Goal: Task Accomplishment & Management: Manage account settings

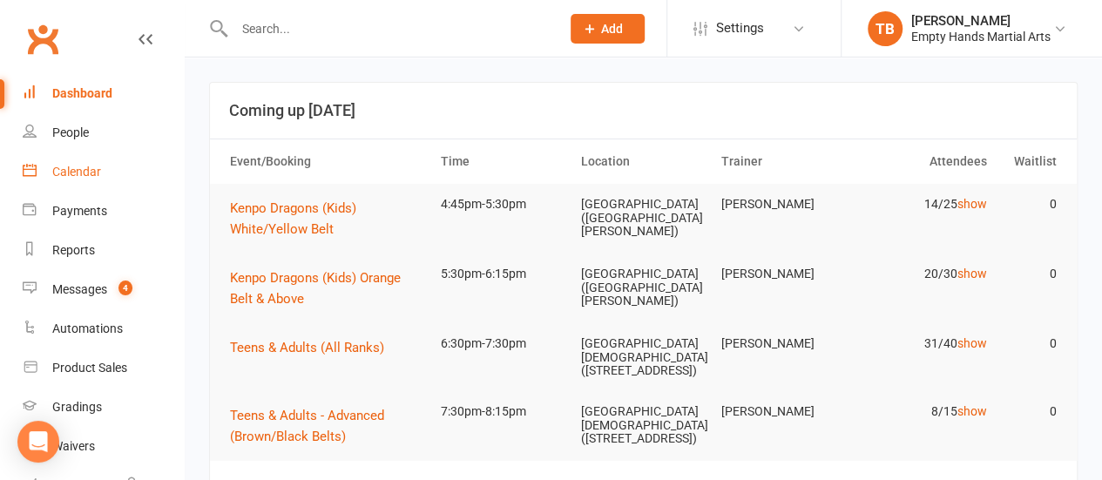
click at [66, 154] on link "Calendar" at bounding box center [103, 171] width 161 height 39
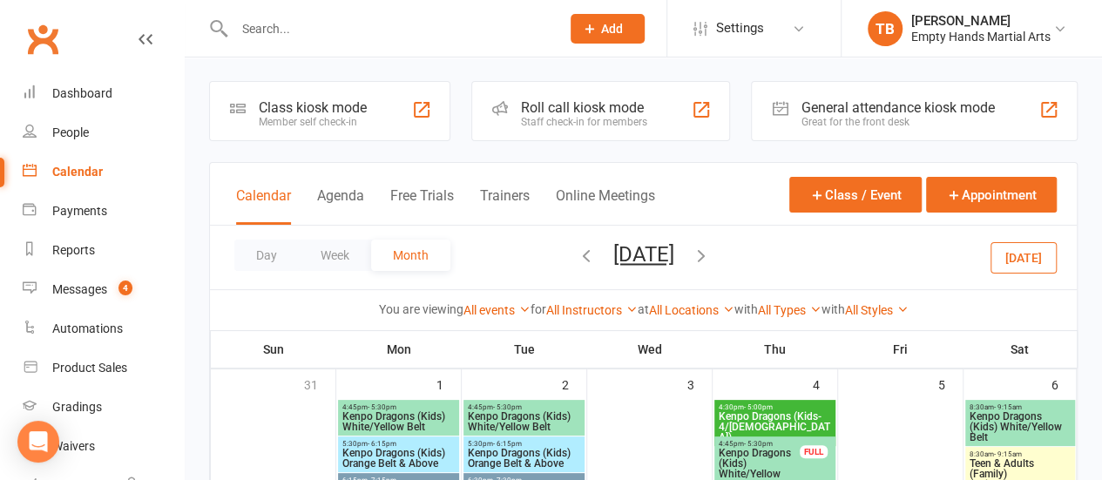
scroll to position [2, 0]
click at [554, 250] on icon "button" at bounding box center [701, 254] width 19 height 19
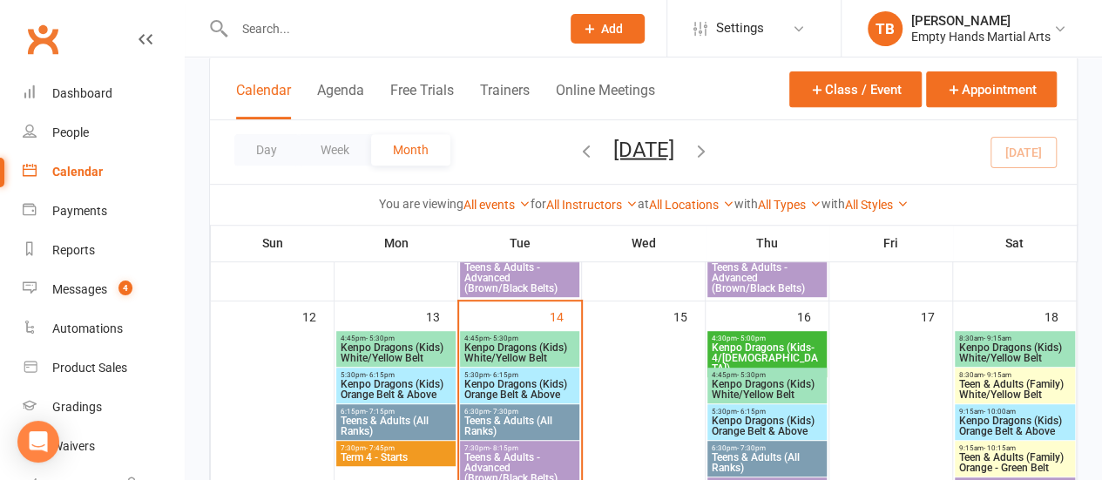
scroll to position [376, 0]
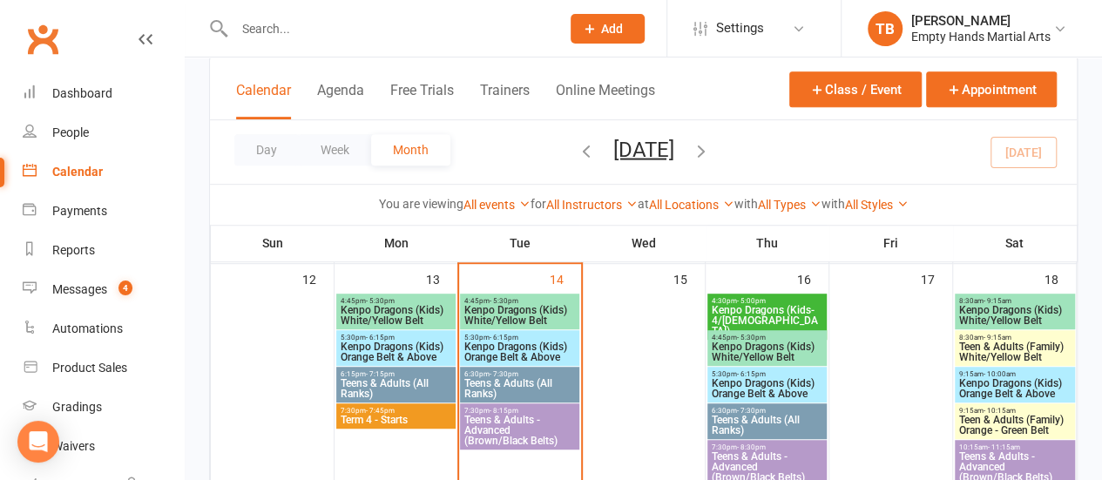
click at [383, 313] on span "Kenpo Dragons (Kids) White/Yellow Belt" at bounding box center [396, 315] width 112 height 21
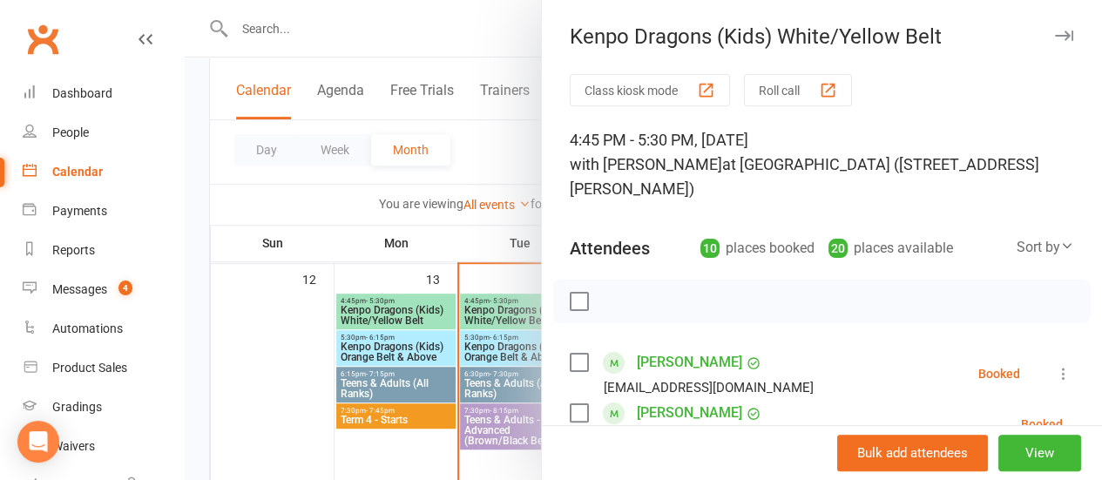
click at [554, 301] on label at bounding box center [578, 301] width 17 height 17
click at [554, 369] on label at bounding box center [578, 362] width 17 height 17
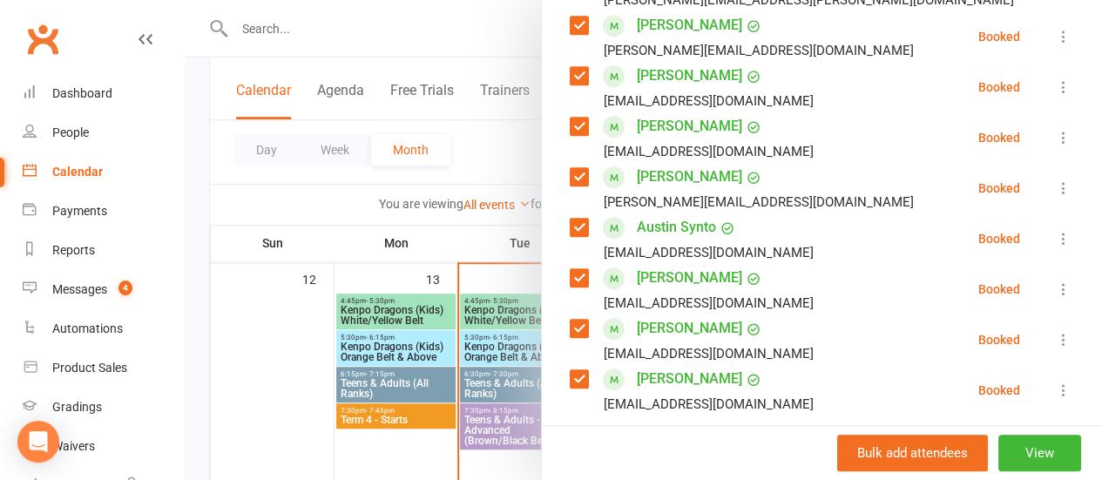
scroll to position [441, 0]
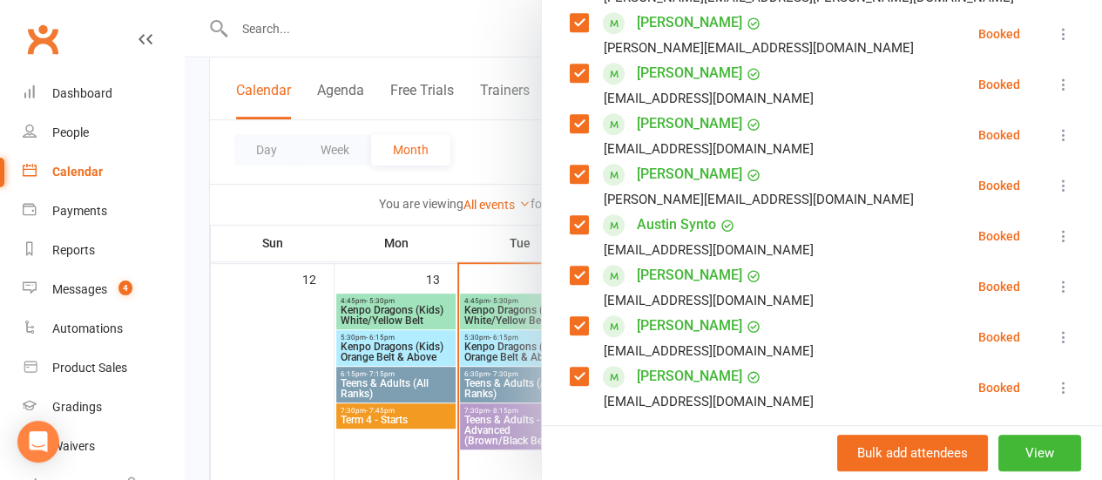
click at [554, 216] on label at bounding box center [578, 224] width 17 height 17
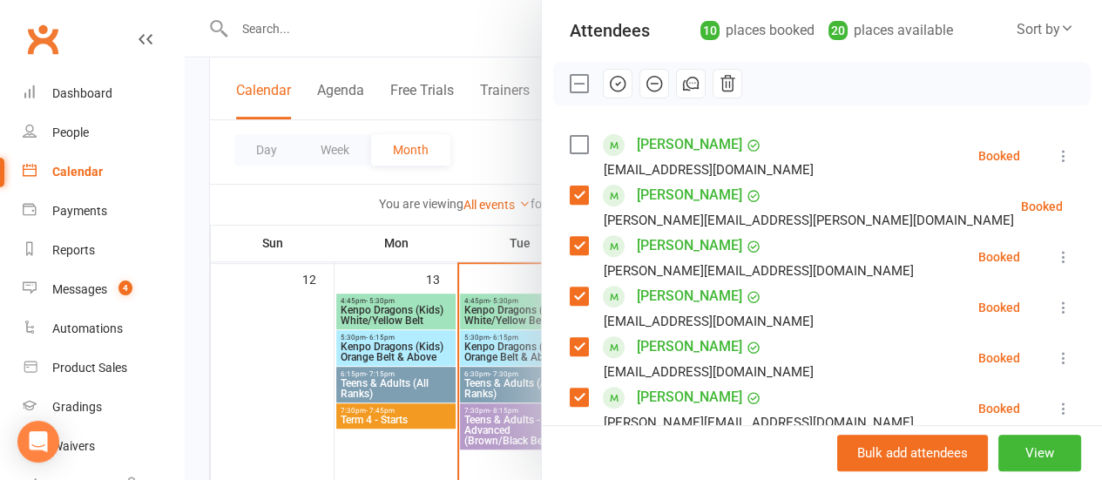
scroll to position [217, 0]
click at [554, 83] on icon "button" at bounding box center [617, 84] width 19 height 19
click at [502, 136] on div at bounding box center [644, 240] width 918 height 480
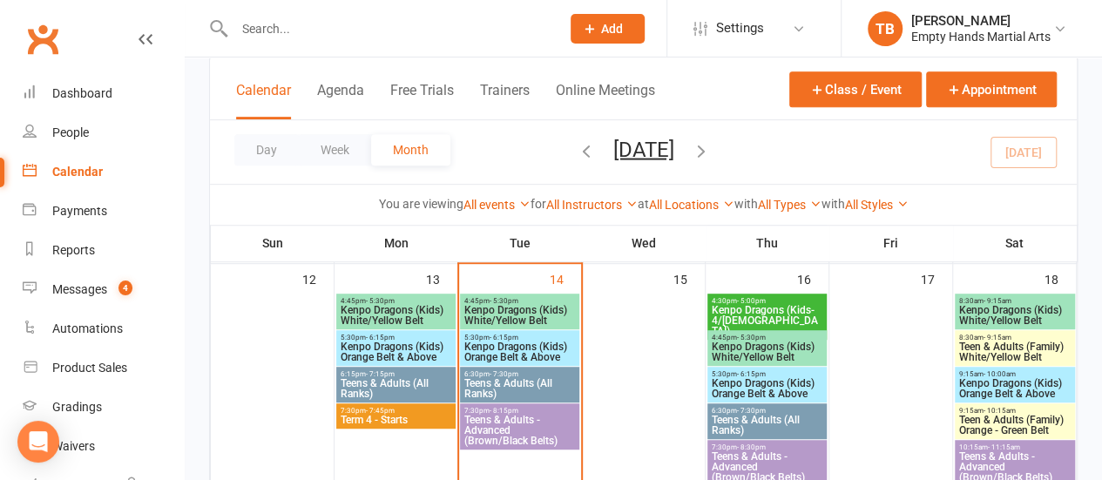
click at [383, 370] on span "- 7:15pm" at bounding box center [380, 374] width 29 height 8
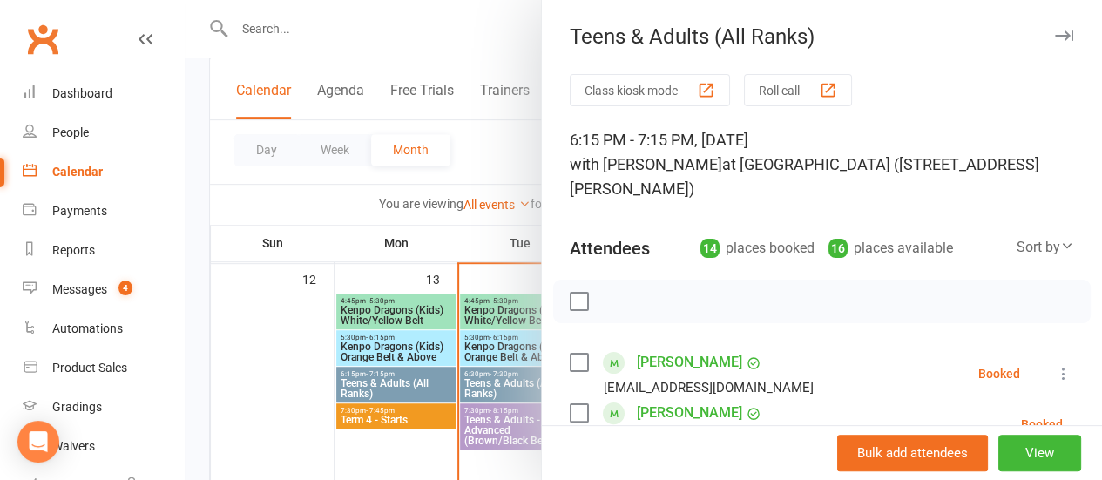
click at [390, 351] on div at bounding box center [644, 240] width 918 height 480
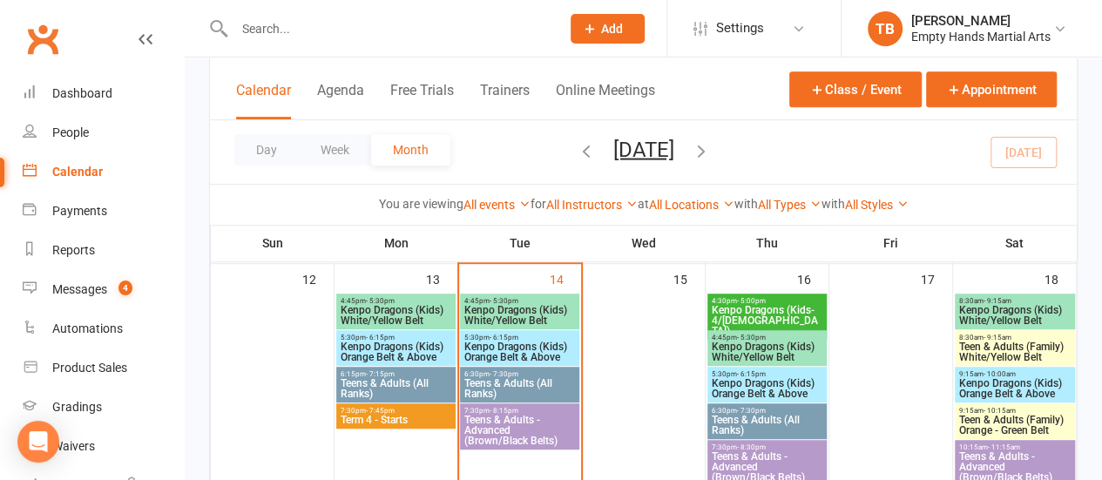
click at [390, 351] on span "Kenpo Dragons (Kids) Orange Belt & Above" at bounding box center [396, 352] width 112 height 21
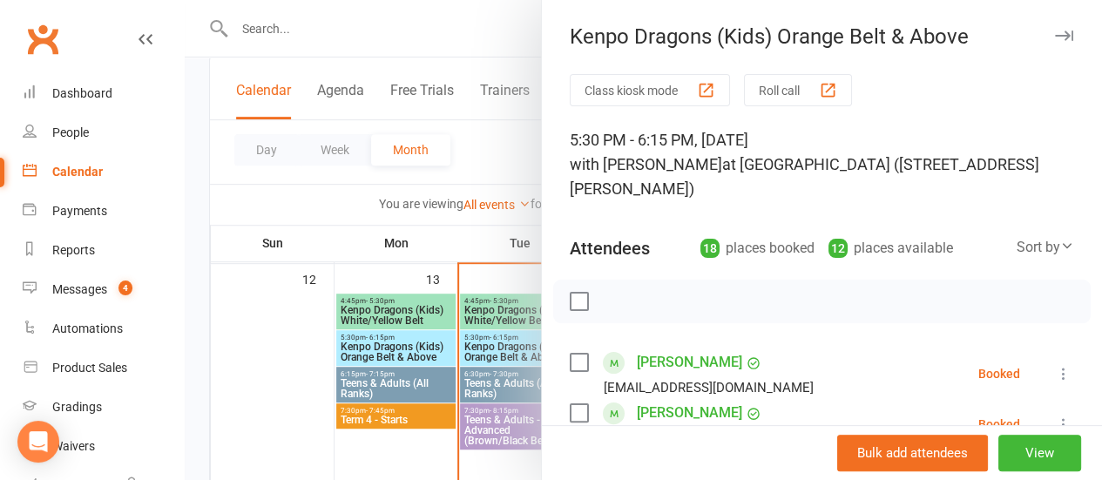
click at [554, 294] on label at bounding box center [578, 301] width 17 height 17
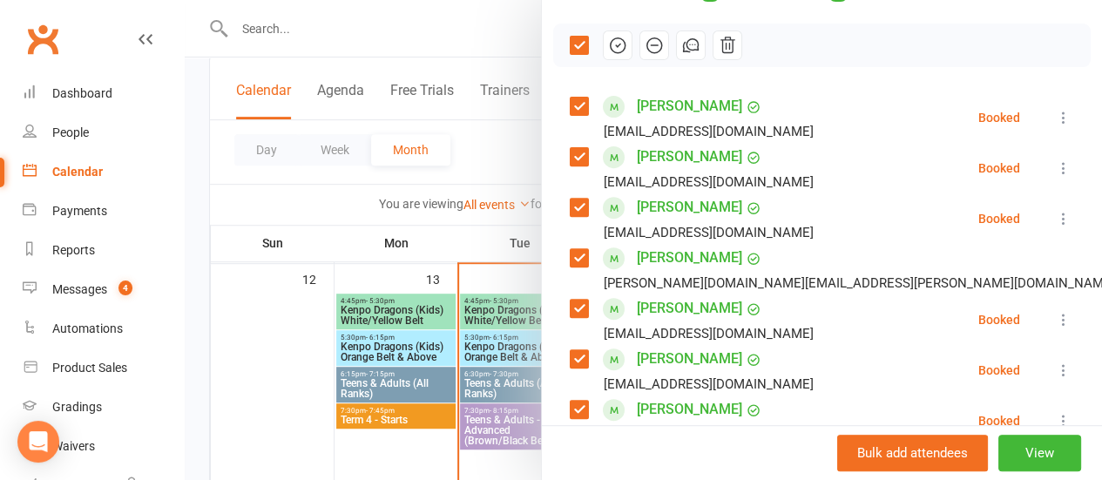
scroll to position [264, 0]
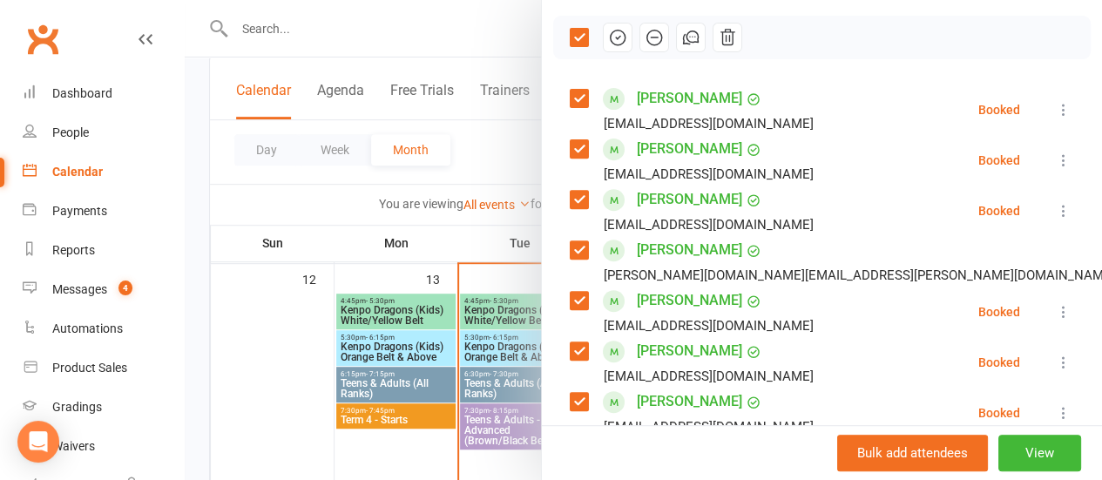
click at [554, 150] on label at bounding box center [578, 148] width 17 height 17
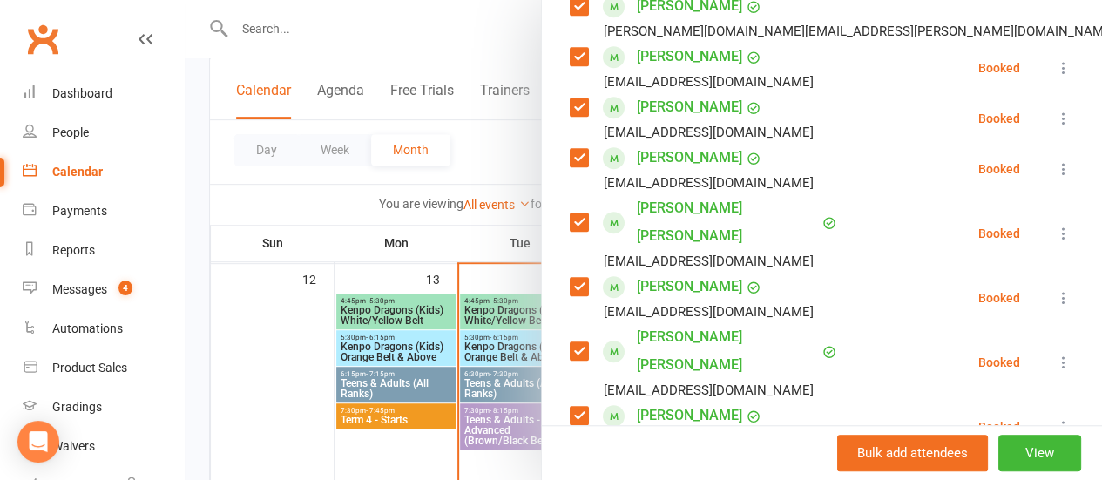
scroll to position [509, 0]
click at [554, 109] on label at bounding box center [578, 106] width 17 height 17
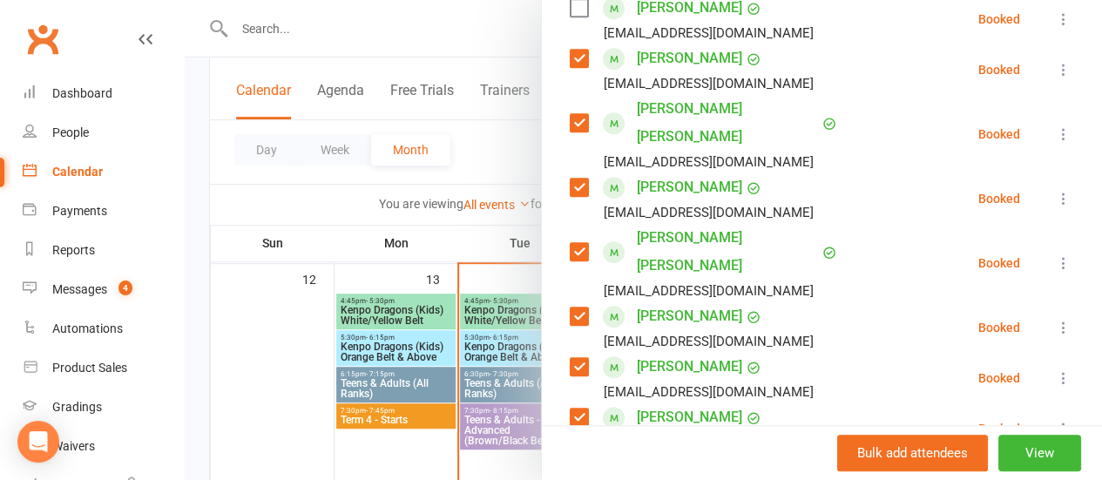
scroll to position [610, 0]
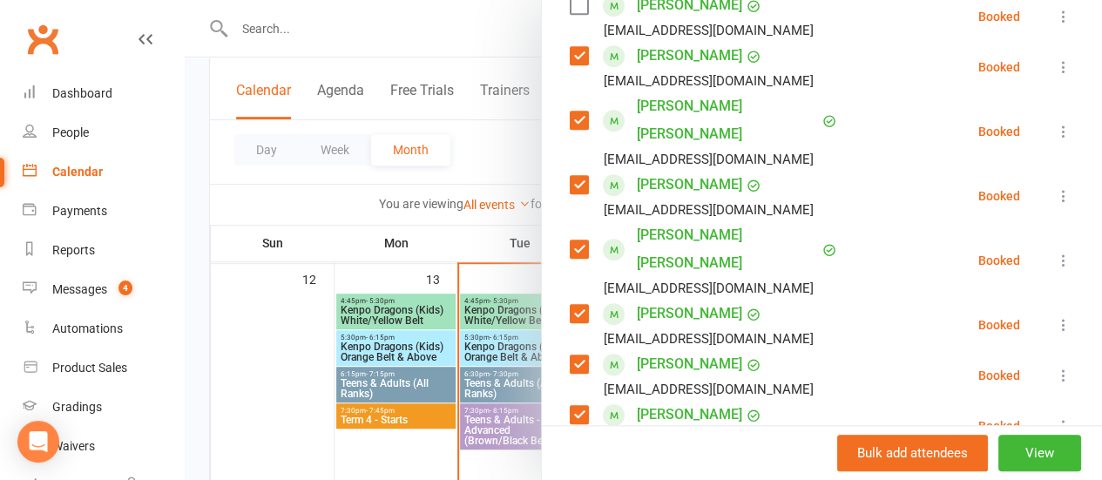
click at [554, 241] on label at bounding box center [578, 249] width 17 height 17
click at [554, 406] on label at bounding box center [578, 414] width 17 height 17
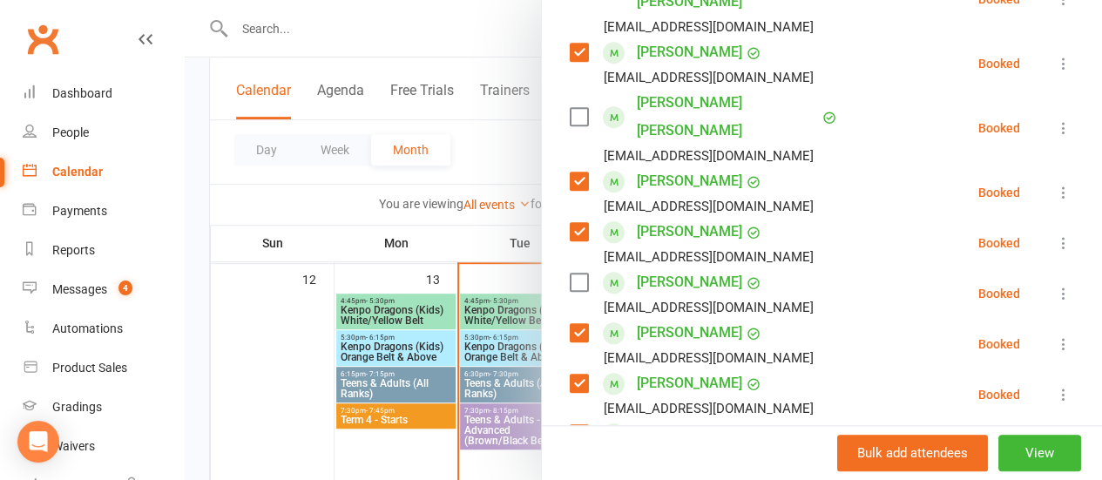
scroll to position [773, 0]
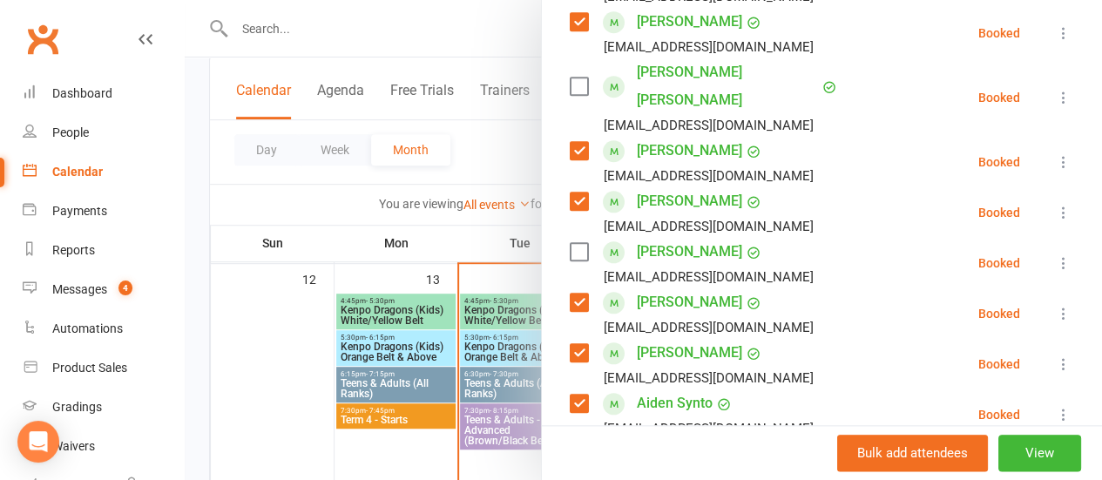
click at [554, 294] on label at bounding box center [578, 302] width 17 height 17
click at [554, 344] on label at bounding box center [578, 352] width 17 height 17
click at [554, 395] on label at bounding box center [578, 403] width 17 height 17
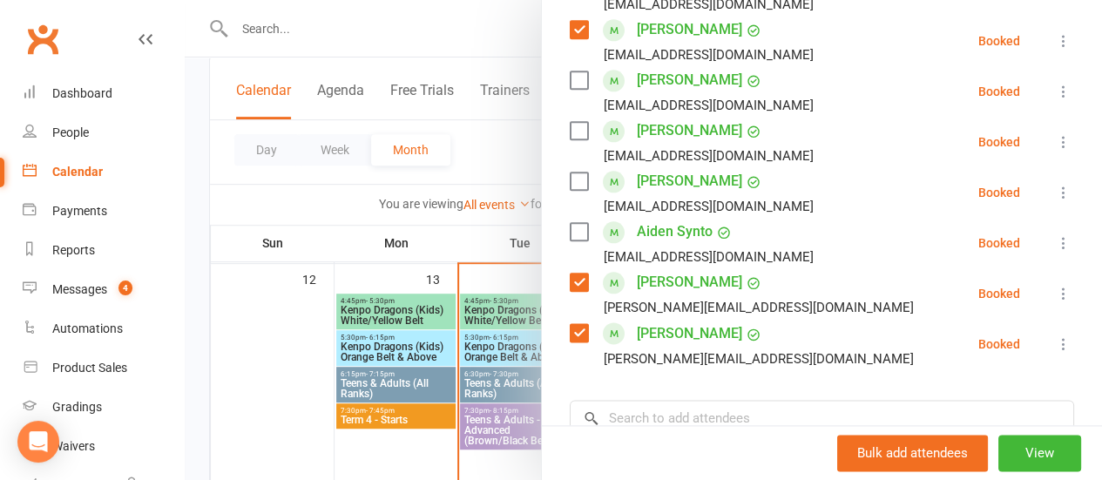
scroll to position [945, 0]
click at [554, 273] on label at bounding box center [578, 281] width 17 height 17
click at [554, 323] on label at bounding box center [578, 331] width 17 height 17
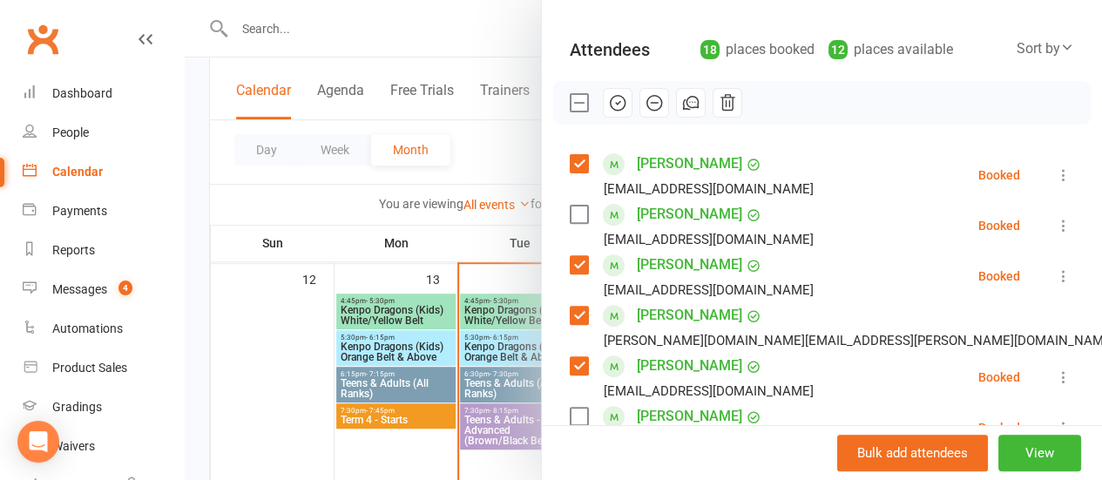
scroll to position [193, 0]
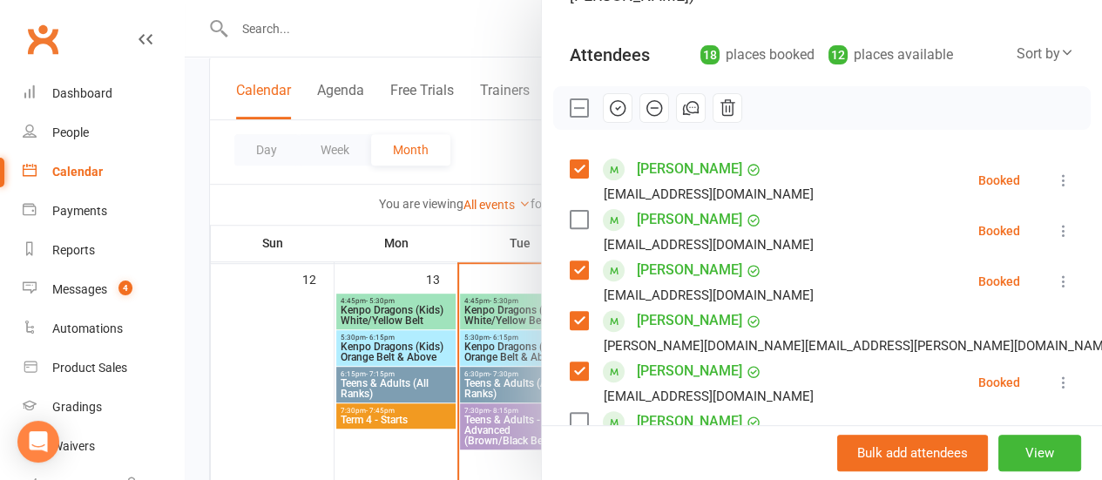
click at [554, 106] on icon "button" at bounding box center [619, 107] width 3 height 3
click at [554, 108] on label at bounding box center [578, 107] width 17 height 17
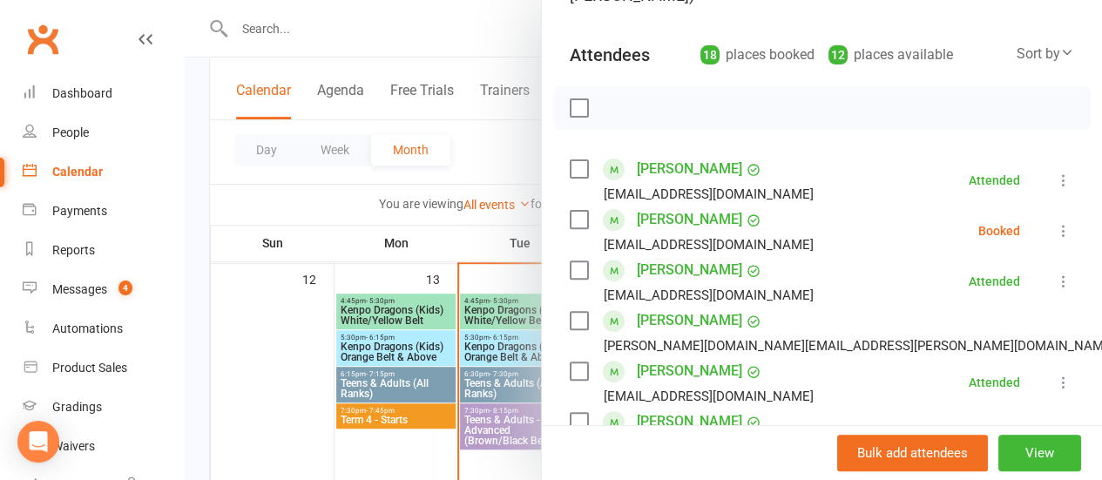
click at [554, 207] on div "[PERSON_NAME] [EMAIL_ADDRESS][DOMAIN_NAME]" at bounding box center [695, 231] width 251 height 51
click at [554, 219] on label at bounding box center [578, 219] width 17 height 17
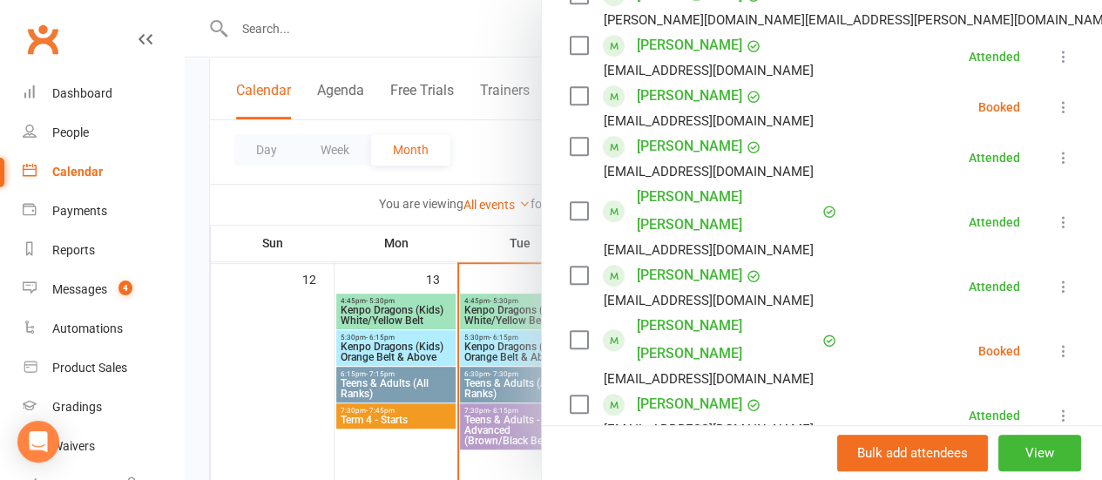
scroll to position [519, 0]
click at [554, 95] on label at bounding box center [578, 95] width 17 height 17
click at [554, 331] on label at bounding box center [578, 339] width 17 height 17
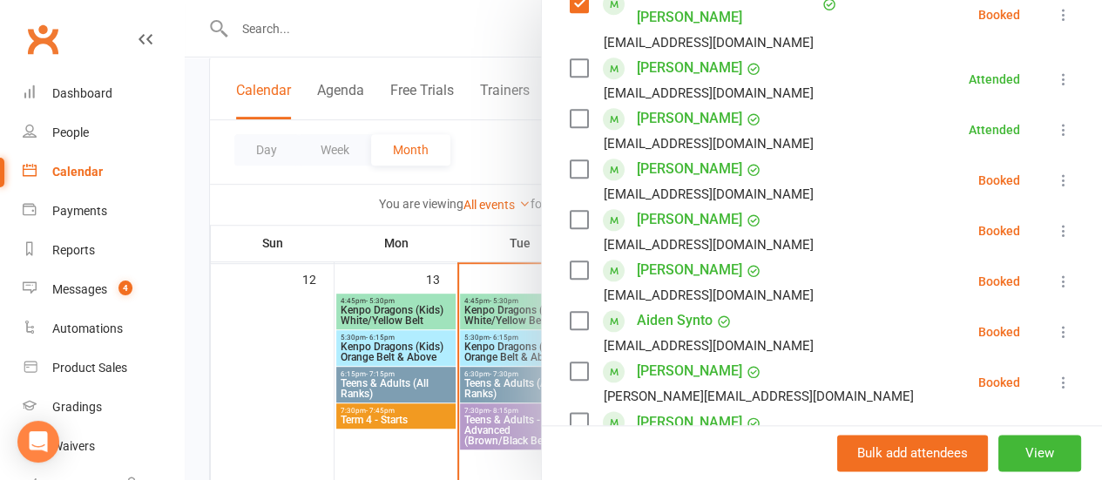
scroll to position [873, 0]
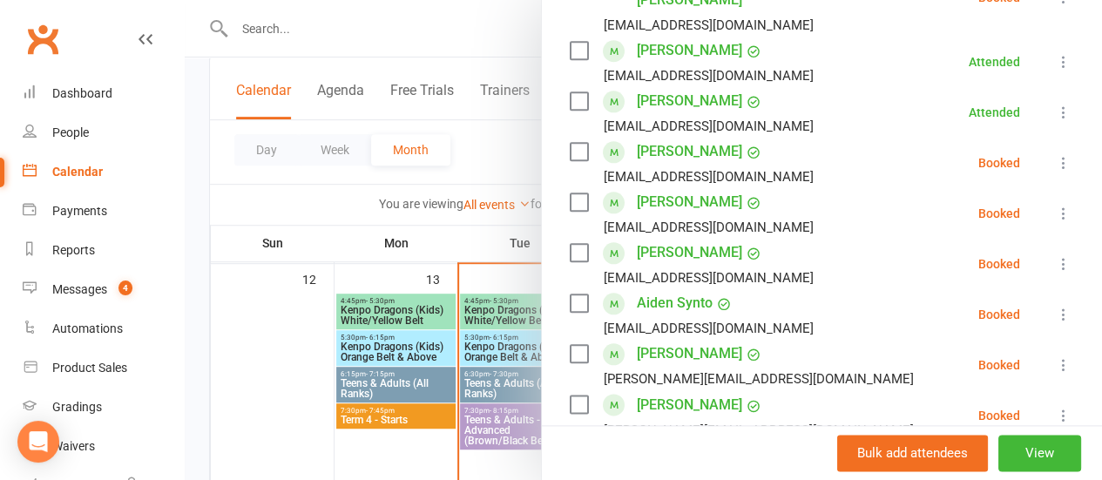
click at [554, 143] on label at bounding box center [578, 151] width 17 height 17
click at [554, 193] on label at bounding box center [578, 201] width 17 height 17
click at [554, 239] on div "[PERSON_NAME] [EMAIL_ADDRESS][DOMAIN_NAME]" at bounding box center [695, 264] width 251 height 51
click at [554, 244] on label at bounding box center [578, 252] width 17 height 17
click at [554, 295] on label at bounding box center [578, 303] width 17 height 17
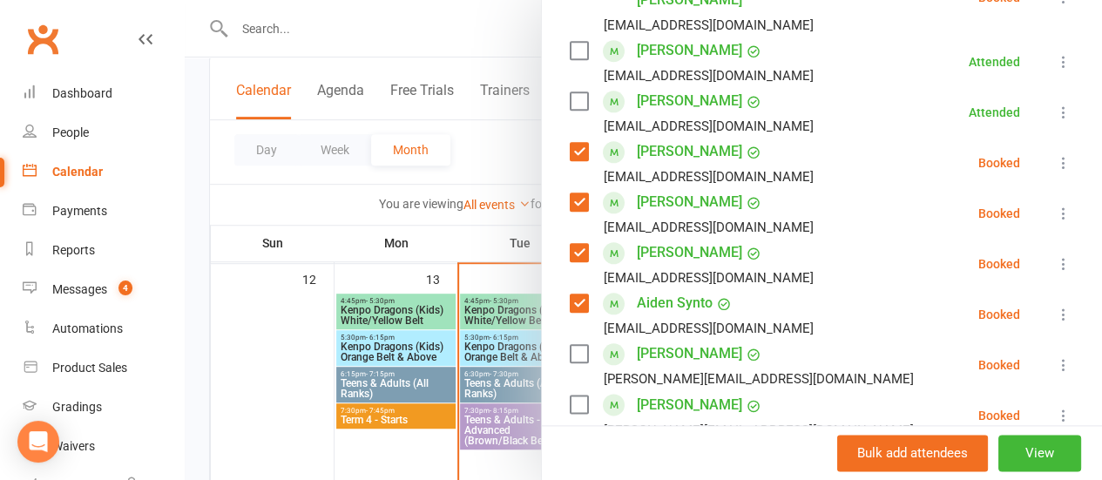
click at [554, 345] on label at bounding box center [578, 353] width 17 height 17
click at [554, 396] on label at bounding box center [578, 404] width 17 height 17
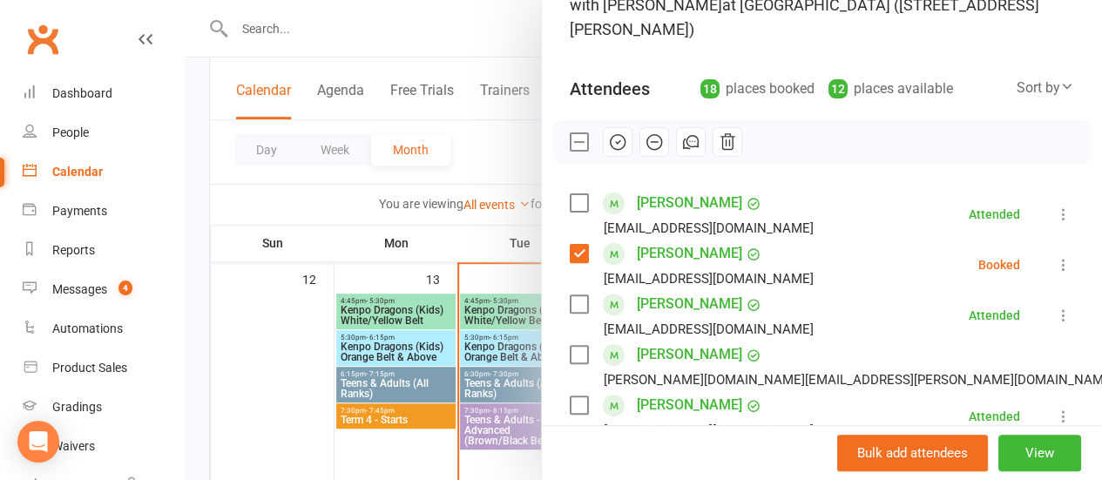
scroll to position [158, 0]
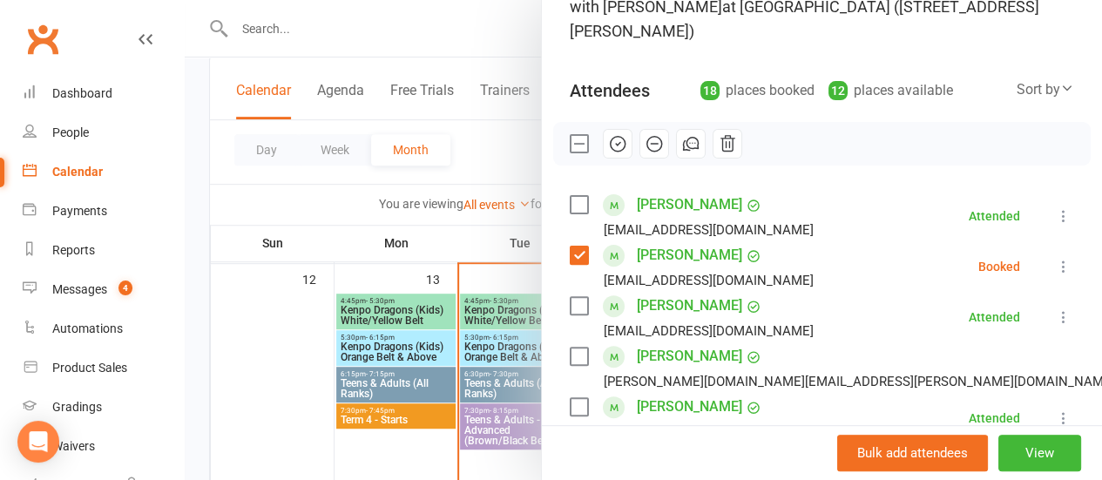
click at [554, 149] on icon "button" at bounding box center [654, 143] width 19 height 19
click at [298, 213] on div at bounding box center [644, 240] width 918 height 480
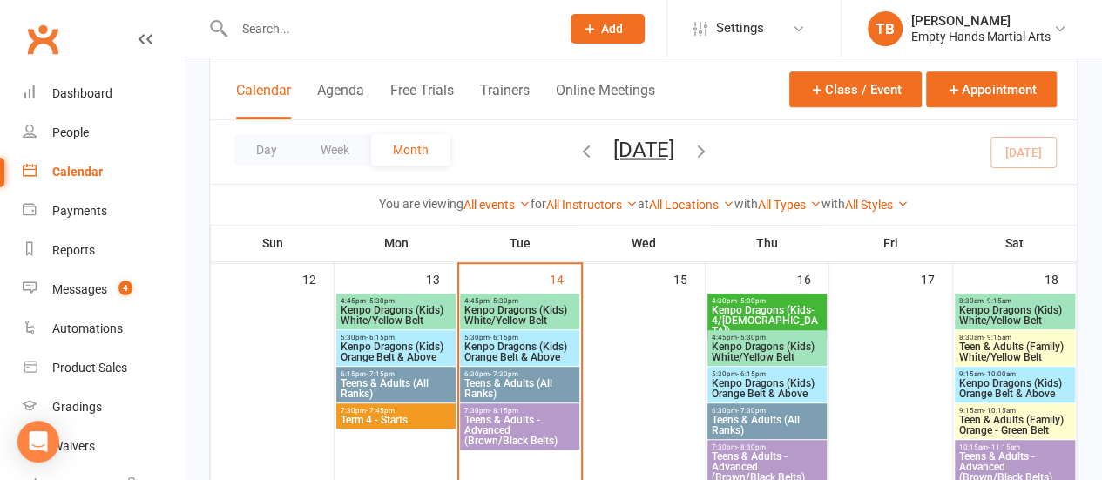
click at [391, 419] on span "Term 4 - Starts" at bounding box center [396, 420] width 112 height 10
click at [391, 419] on body "Prospect Member Non-attending contact Class / event Appointment Grading event T…" at bounding box center [551, 424] width 1102 height 1590
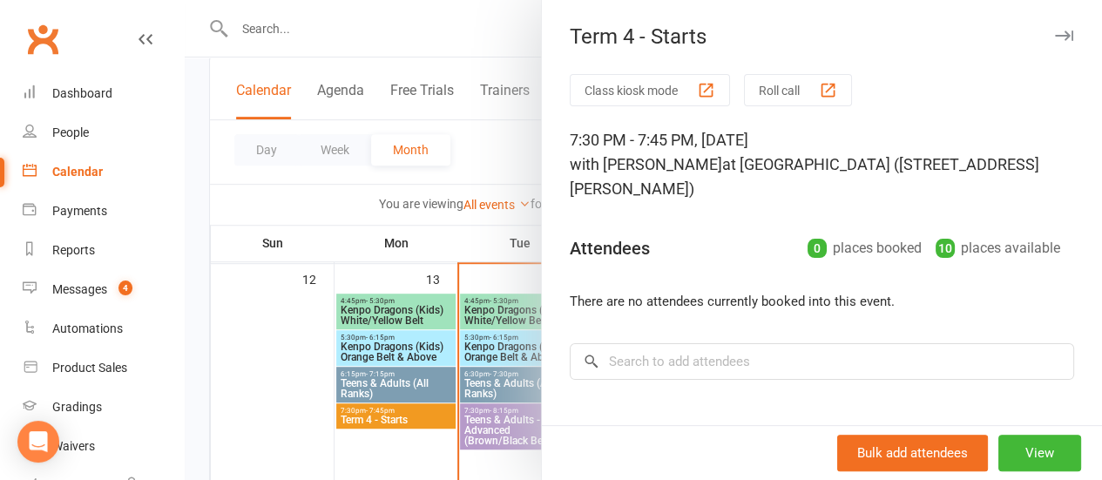
click at [404, 379] on div at bounding box center [644, 240] width 918 height 480
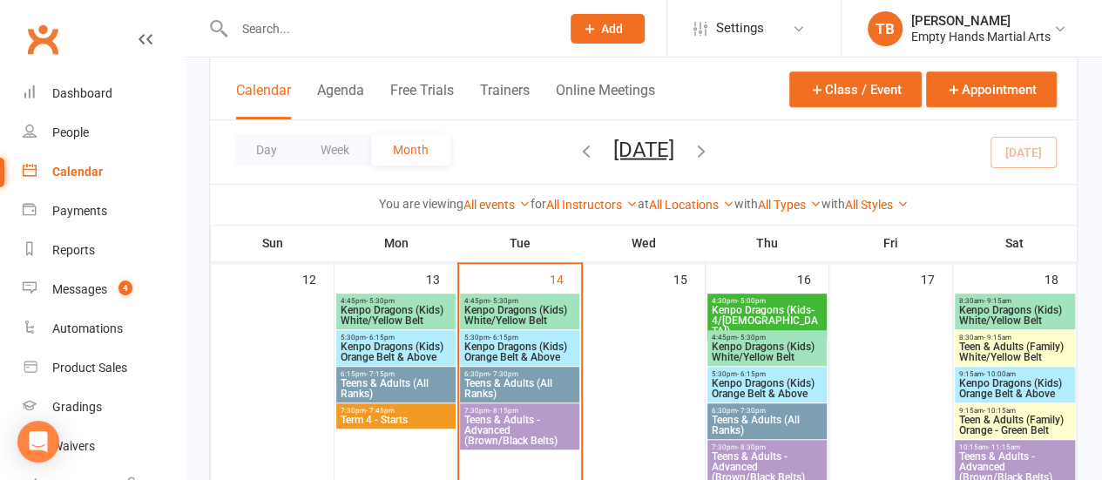
click at [397, 378] on span "Teens & Adults (All Ranks)" at bounding box center [396, 388] width 112 height 21
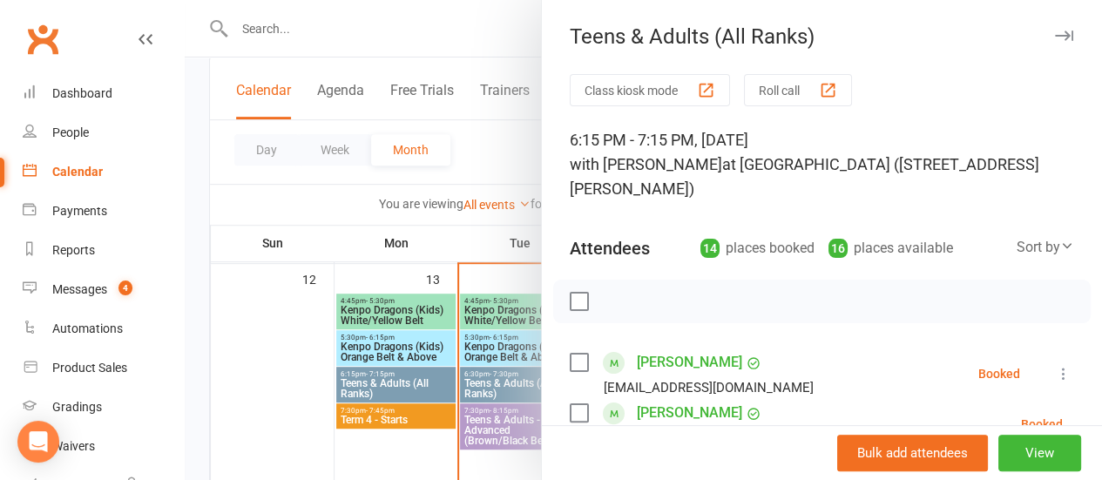
click at [554, 302] on label at bounding box center [578, 301] width 17 height 17
click at [554, 372] on div "[PERSON_NAME] [EMAIL_ADDRESS][DOMAIN_NAME]" at bounding box center [695, 374] width 251 height 51
click at [554, 369] on label at bounding box center [578, 362] width 17 height 17
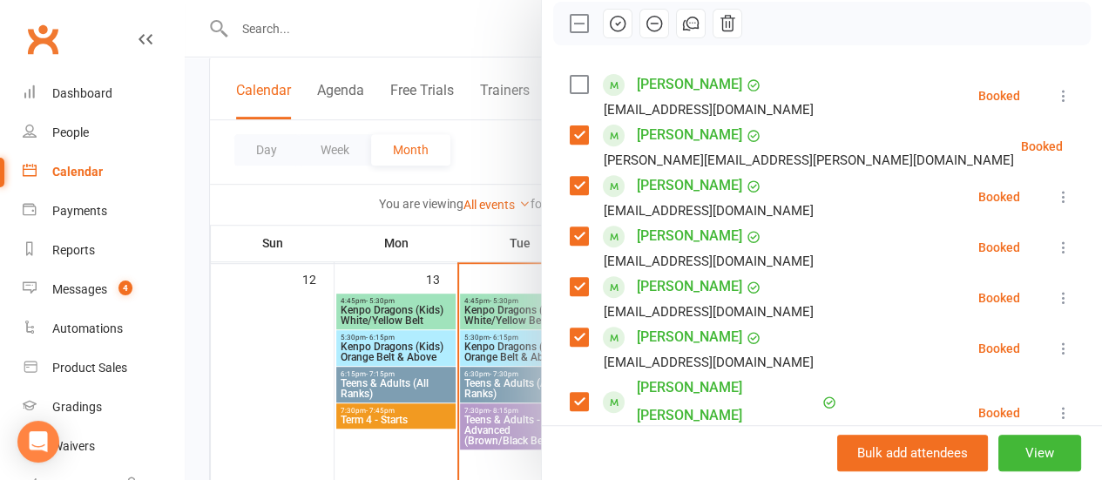
scroll to position [279, 0]
click at [554, 133] on label at bounding box center [578, 133] width 17 height 17
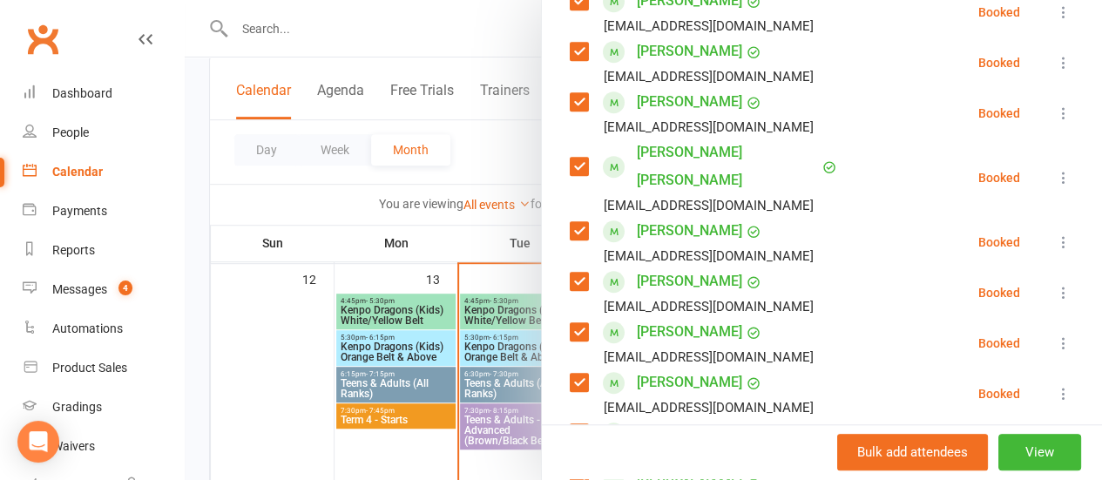
scroll to position [514, 0]
click at [554, 221] on label at bounding box center [578, 229] width 17 height 17
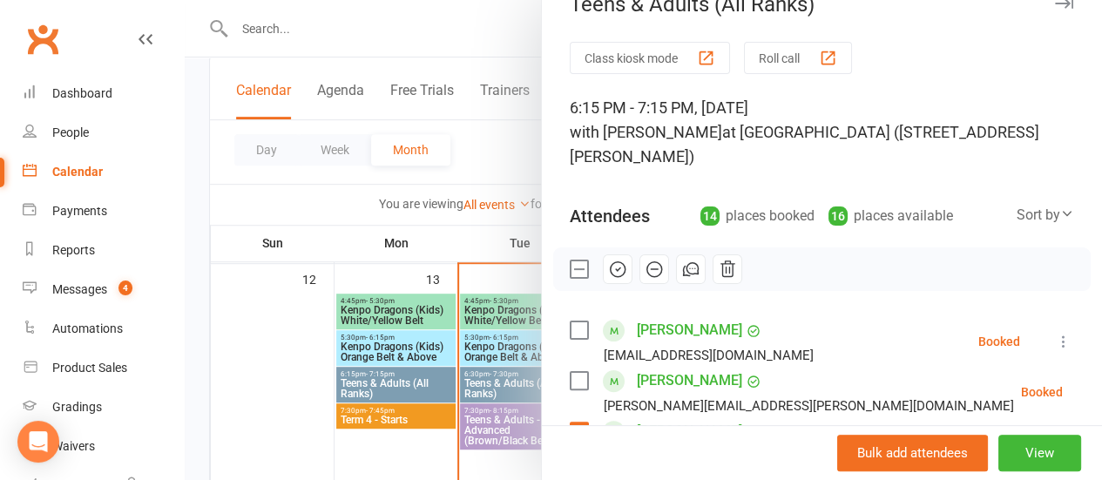
scroll to position [27, 0]
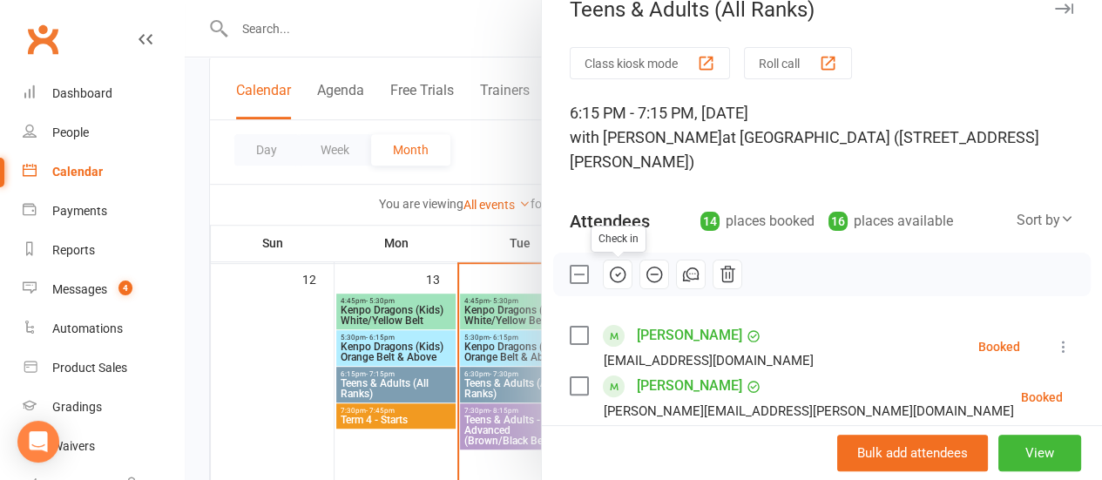
click at [554, 283] on button "button" at bounding box center [618, 275] width 30 height 30
click at [554, 266] on label at bounding box center [578, 274] width 17 height 17
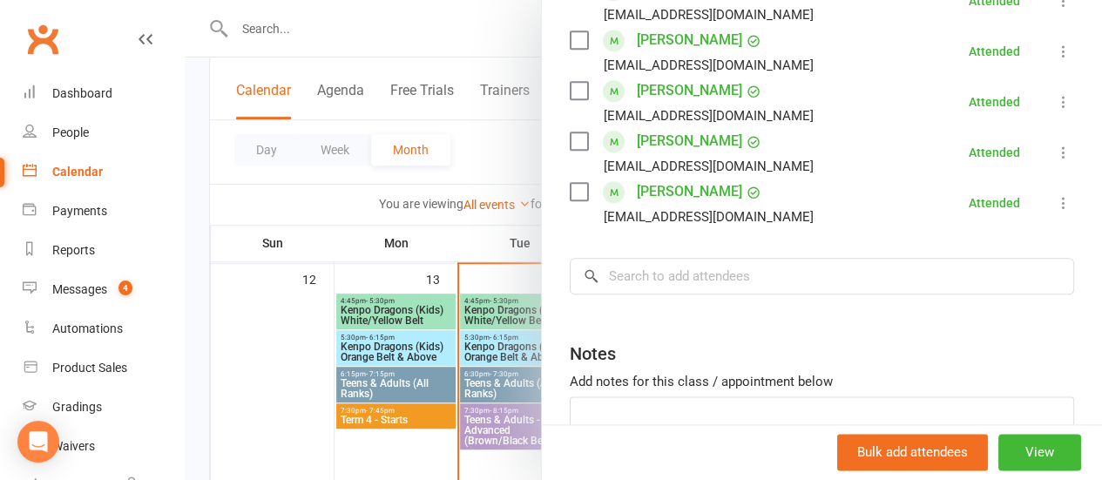
scroll to position [859, 0]
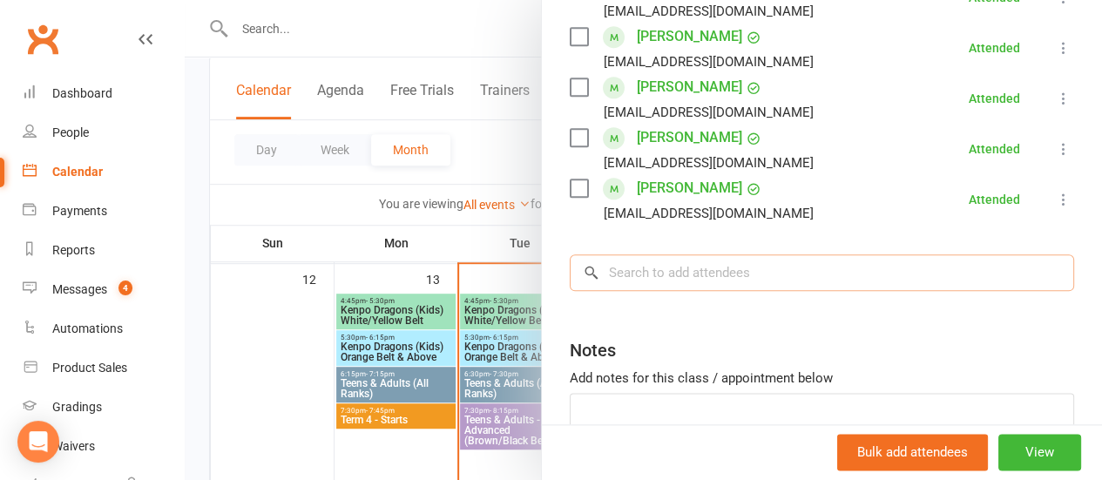
click at [554, 261] on input "search" at bounding box center [822, 272] width 505 height 37
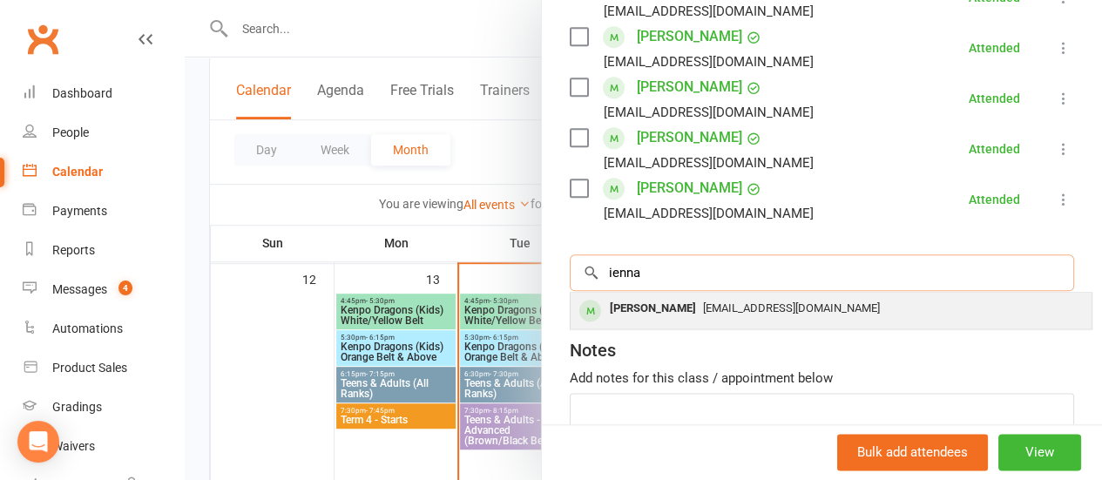
type input "ienna"
click at [554, 296] on div "[PERSON_NAME]" at bounding box center [653, 308] width 100 height 25
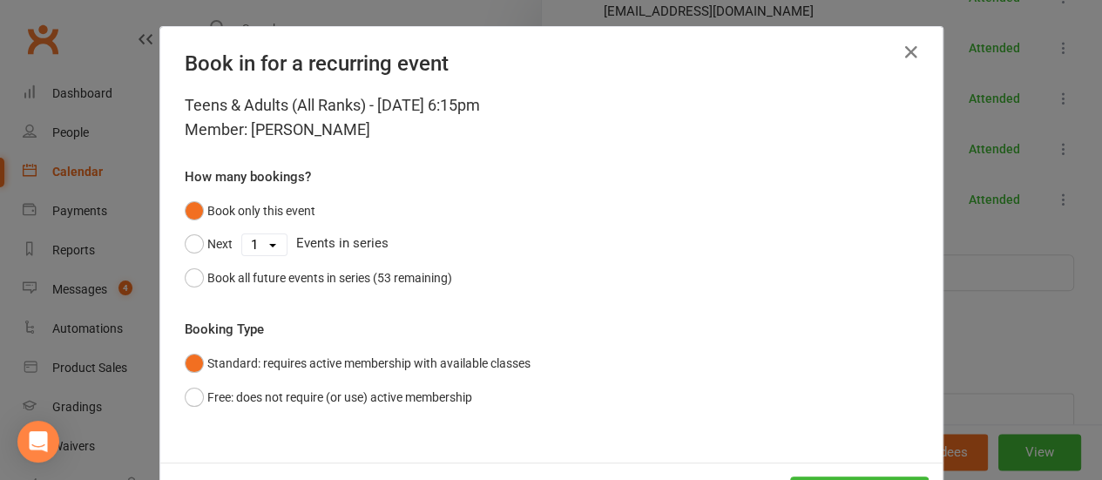
scroll to position [71, 0]
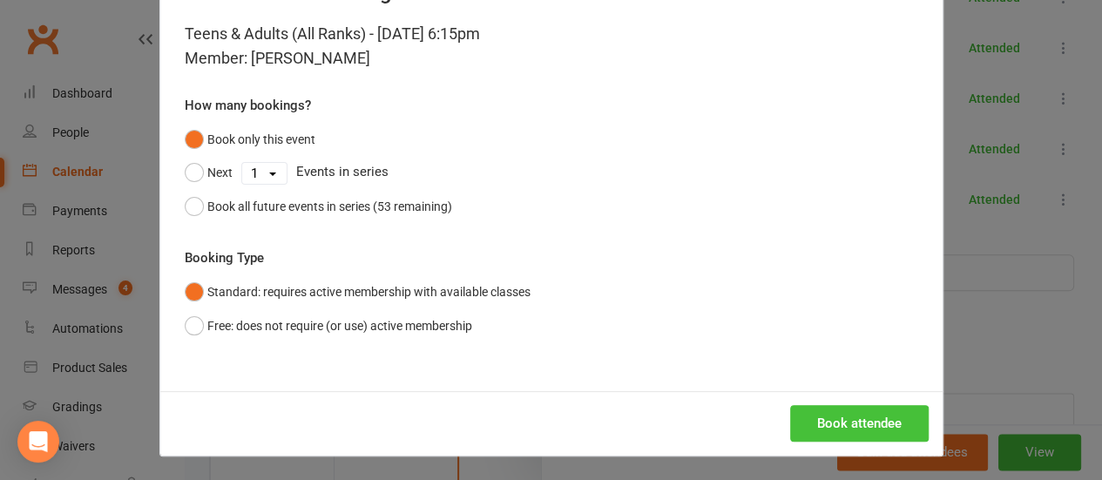
click at [554, 437] on button "Book attendee" at bounding box center [859, 423] width 139 height 37
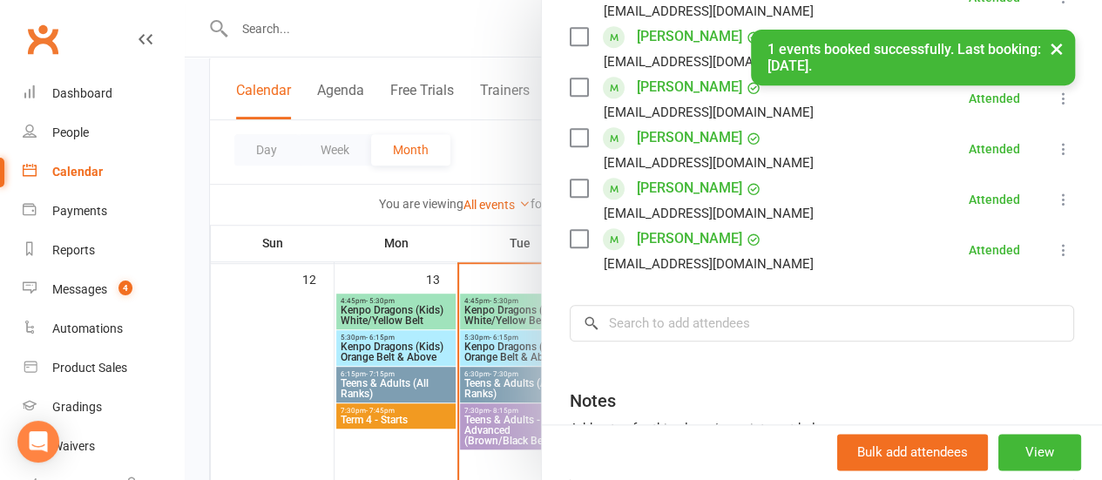
scroll to position [910, 0]
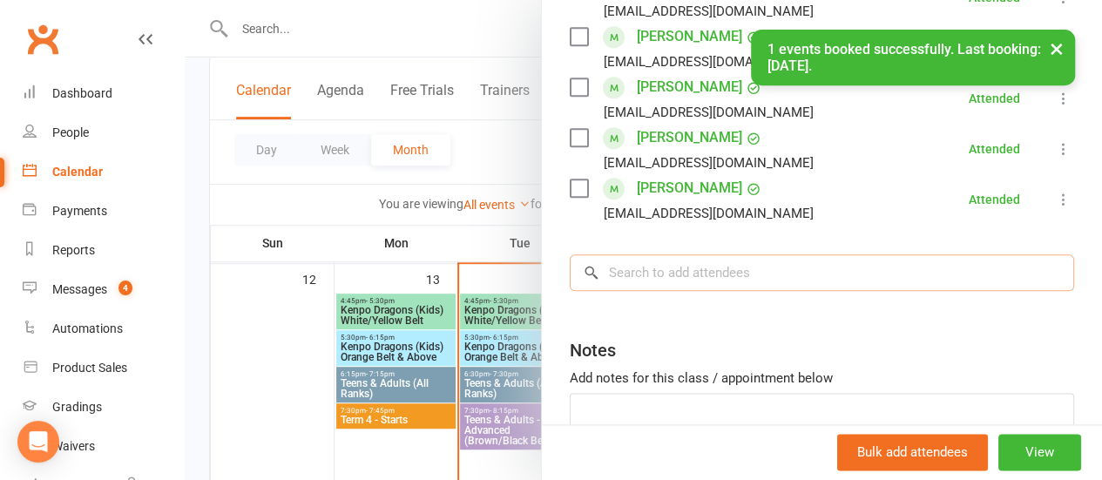
click at [554, 254] on input "search" at bounding box center [822, 272] width 505 height 37
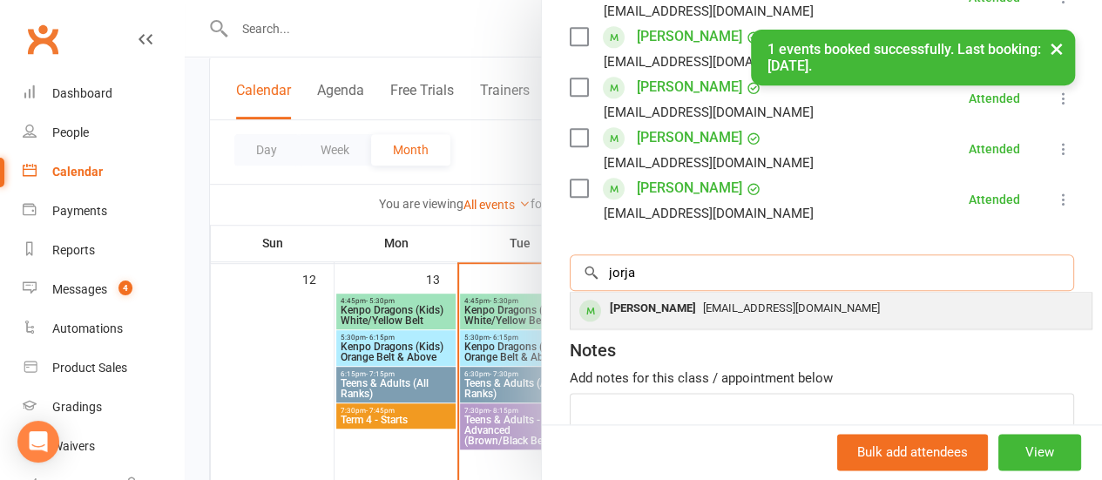
type input "jorja"
click at [554, 296] on div "[PERSON_NAME]" at bounding box center [653, 308] width 100 height 25
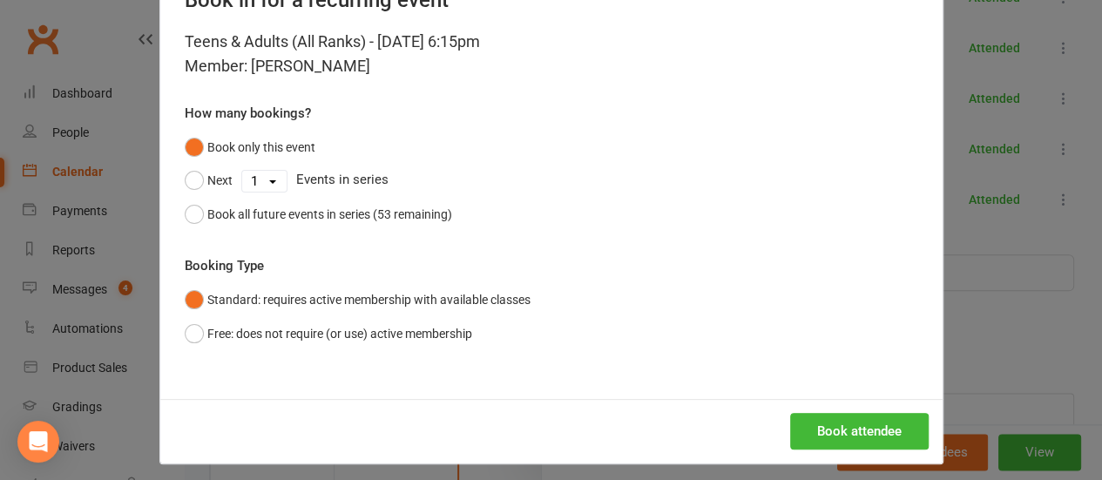
scroll to position [64, 0]
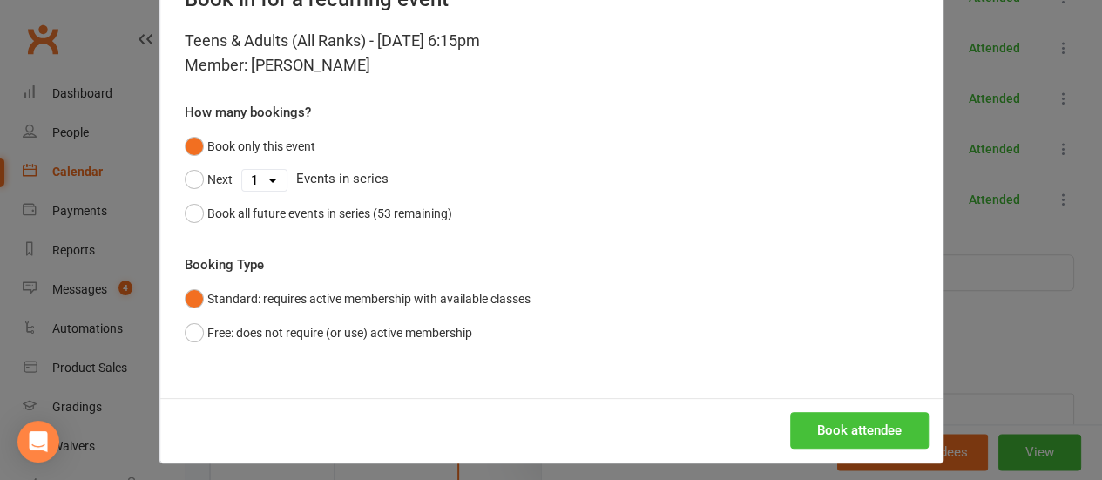
click at [554, 426] on button "Book attendee" at bounding box center [859, 430] width 139 height 37
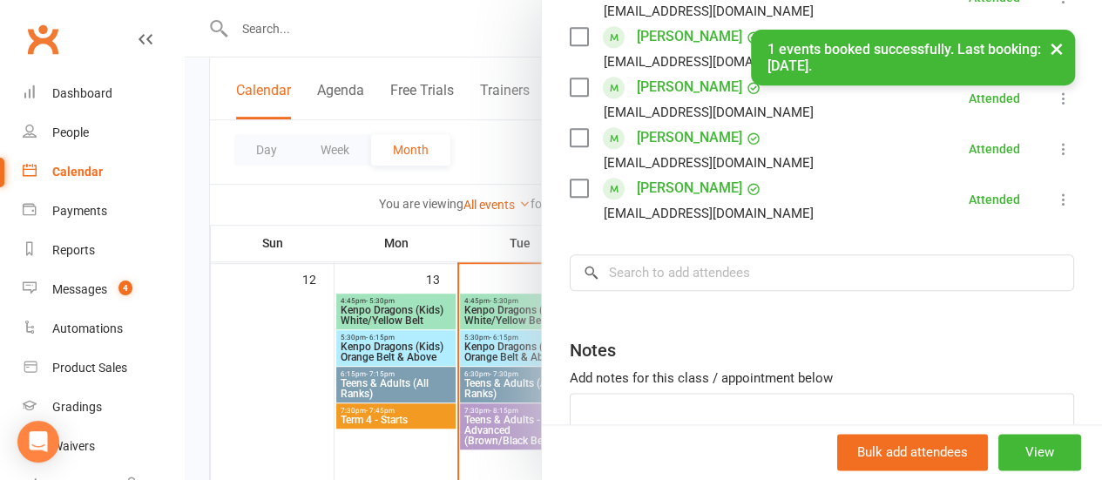
scroll to position [960, 0]
click at [554, 254] on input "search" at bounding box center [822, 272] width 505 height 37
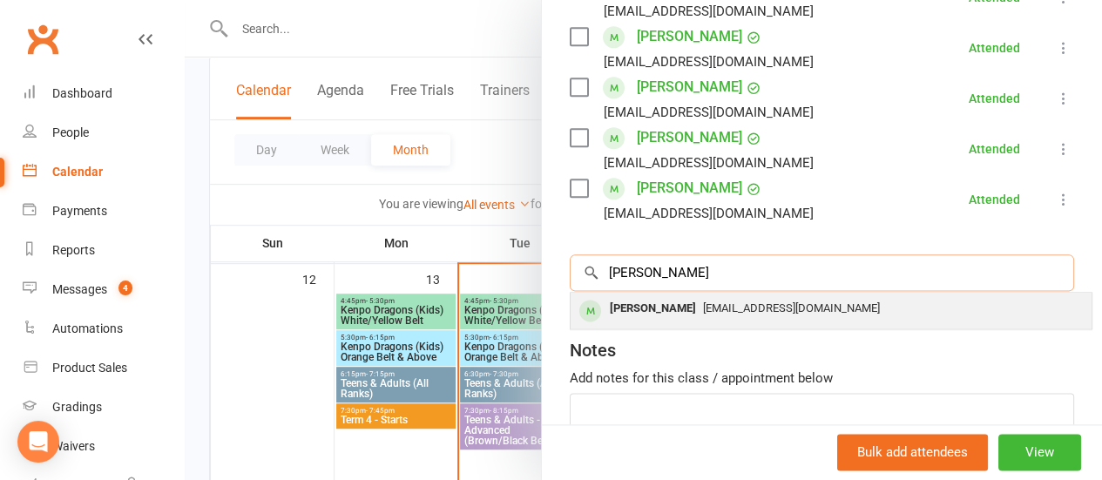
type input "[PERSON_NAME]"
click at [554, 302] on span "[EMAIL_ADDRESS][DOMAIN_NAME]" at bounding box center [791, 308] width 177 height 13
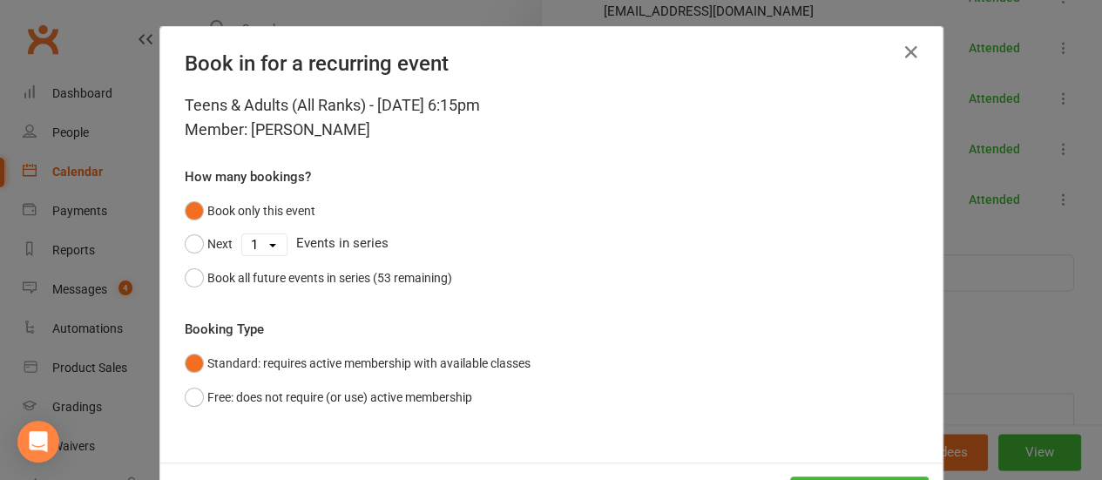
scroll to position [71, 0]
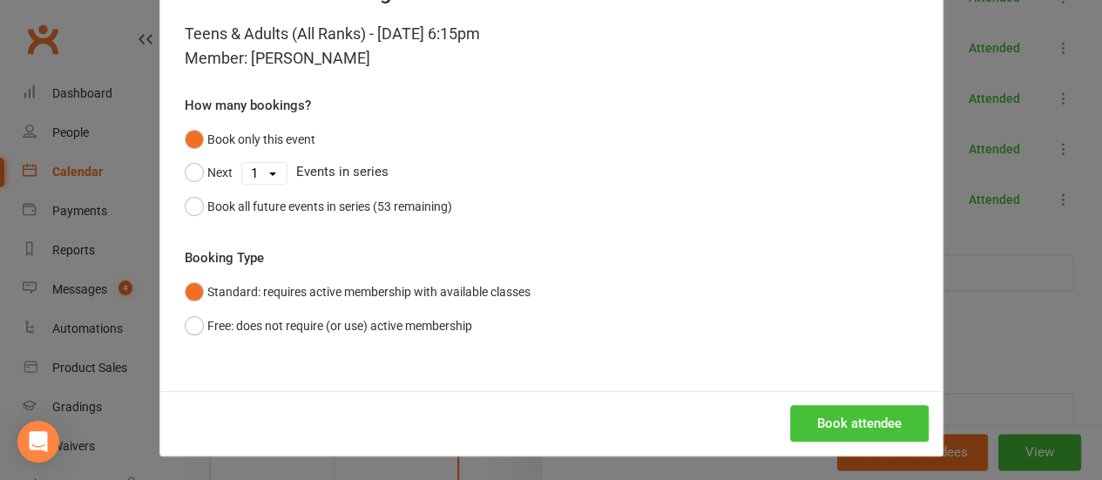
click at [554, 425] on button "Book attendee" at bounding box center [859, 423] width 139 height 37
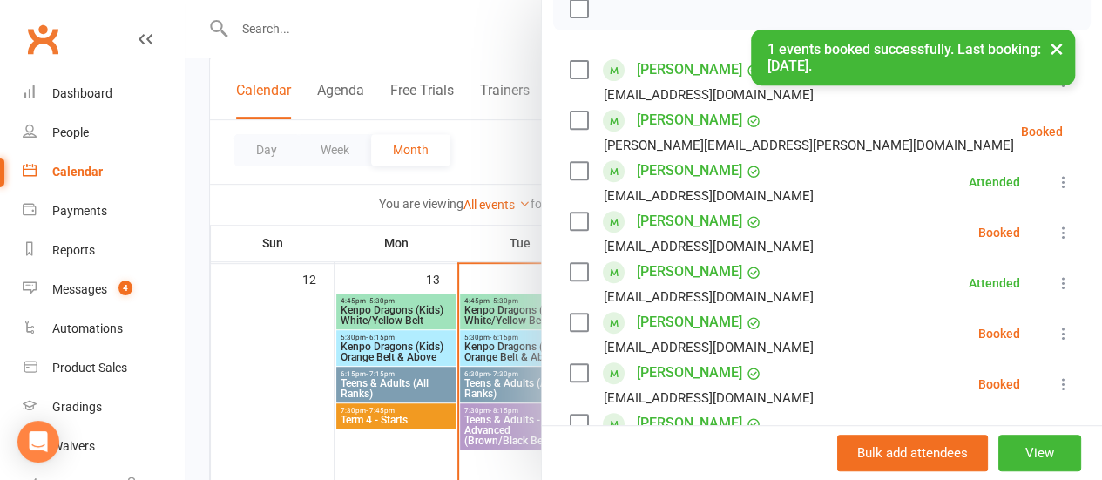
scroll to position [313, 0]
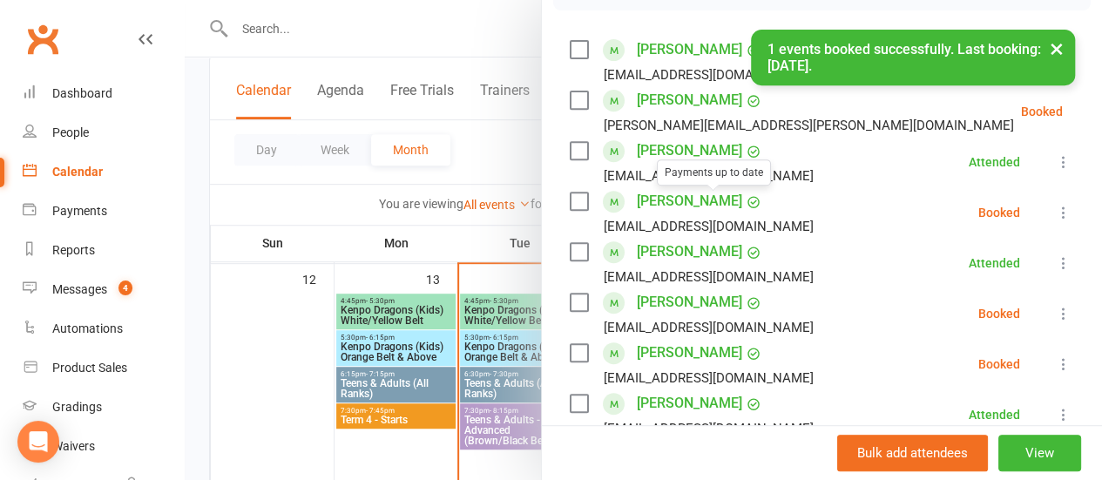
click at [554, 203] on label at bounding box center [578, 201] width 17 height 17
click at [554, 308] on label at bounding box center [578, 302] width 17 height 17
click at [554, 378] on div "[EMAIL_ADDRESS][DOMAIN_NAME]" at bounding box center [695, 378] width 251 height 23
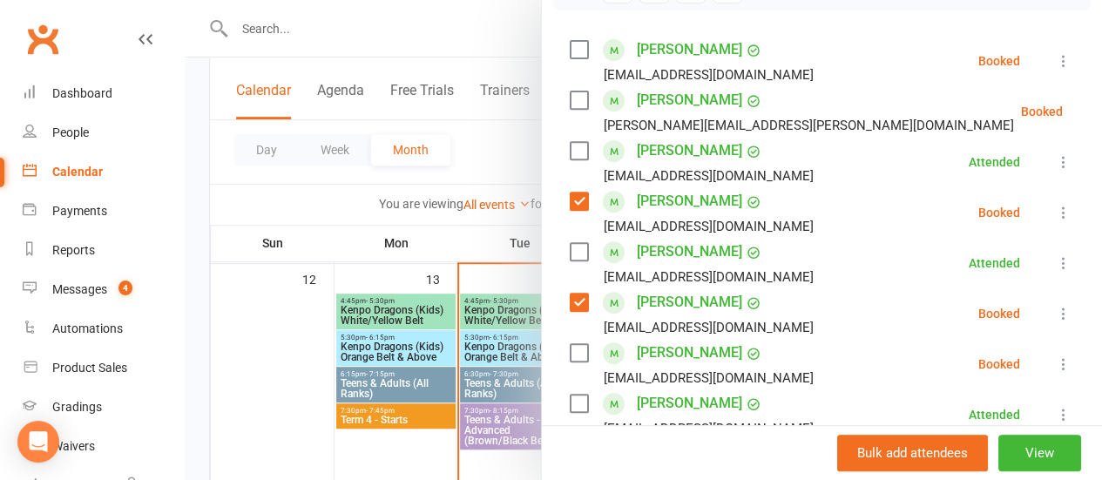
click at [554, 364] on div "[PERSON_NAME] [EMAIL_ADDRESS][DOMAIN_NAME]" at bounding box center [695, 364] width 251 height 51
click at [554, 358] on label at bounding box center [578, 352] width 17 height 17
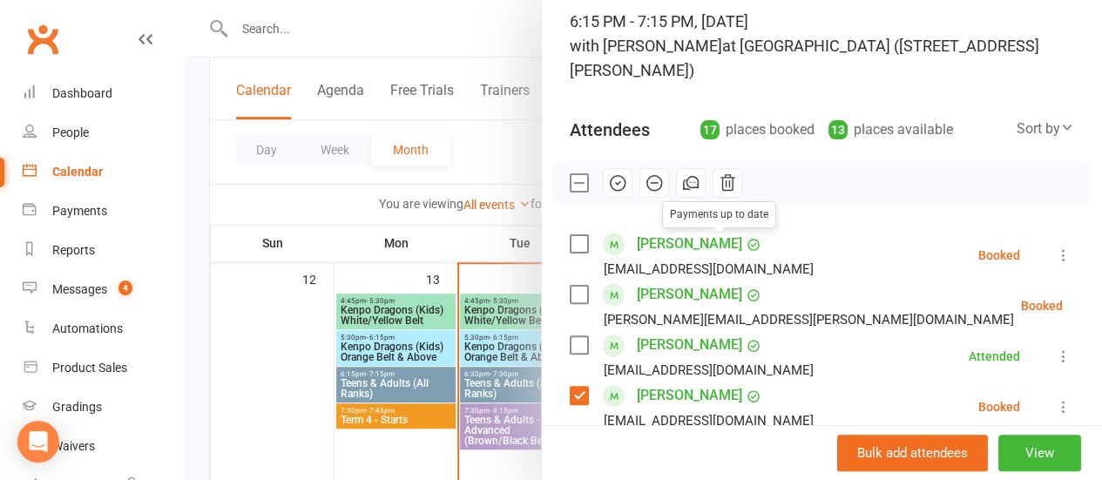
click at [554, 187] on icon "button" at bounding box center [617, 182] width 19 height 19
click at [554, 184] on label at bounding box center [578, 182] width 17 height 17
click at [554, 248] on label at bounding box center [578, 243] width 17 height 17
click at [554, 288] on label at bounding box center [578, 294] width 17 height 17
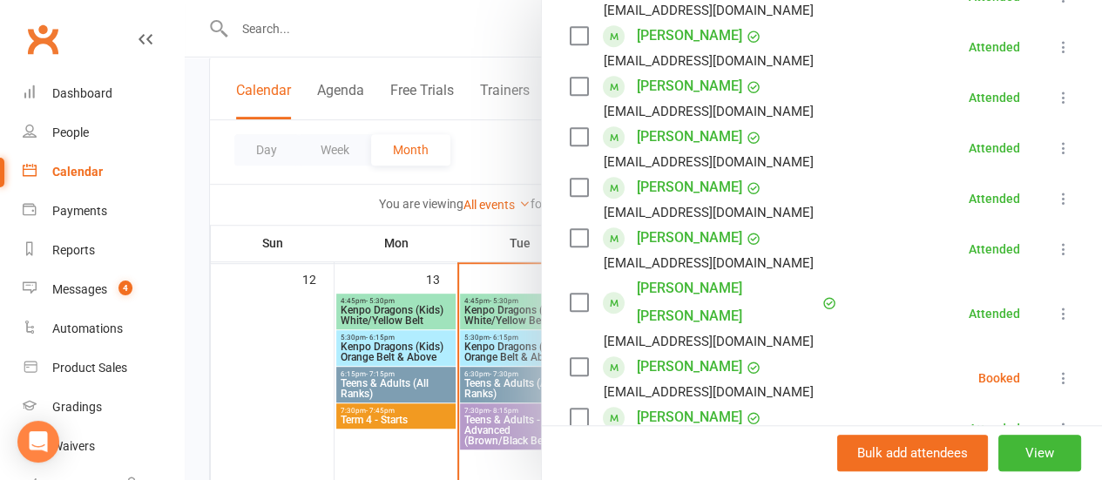
scroll to position [597, 0]
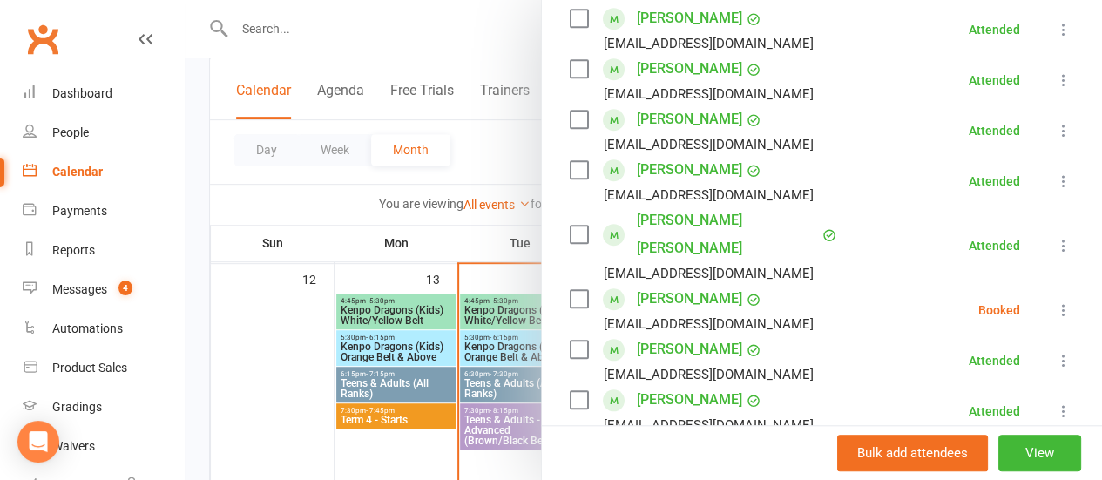
click at [554, 290] on label at bounding box center [578, 298] width 17 height 17
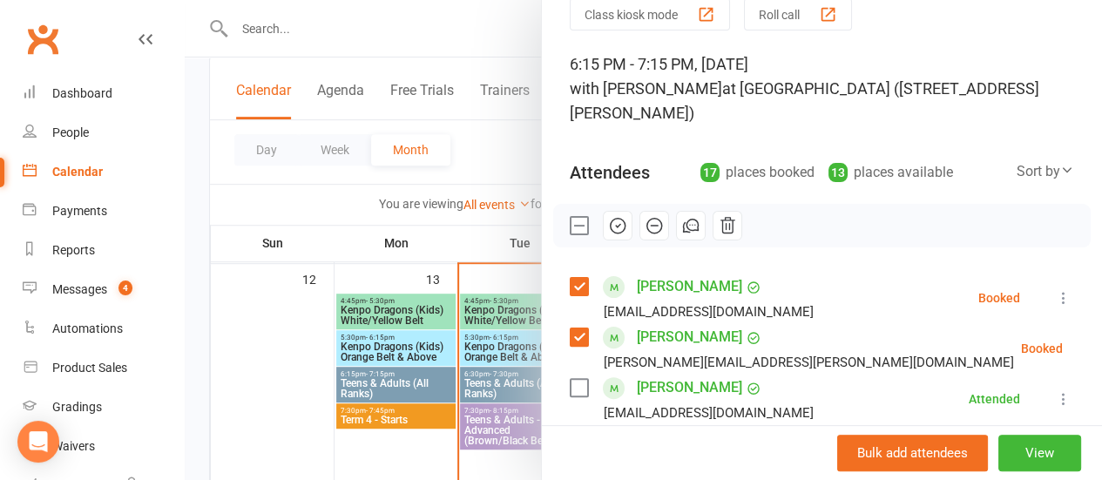
scroll to position [0, 0]
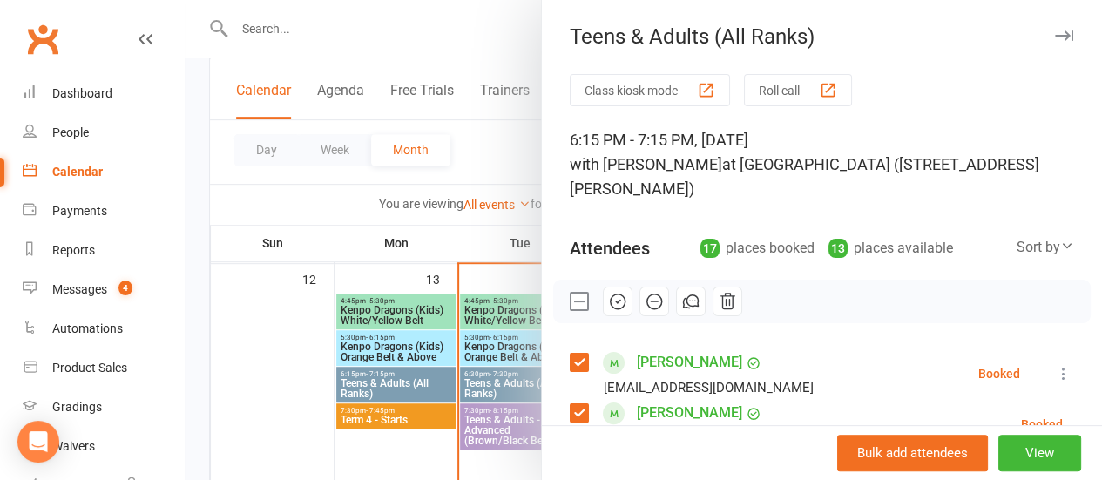
click at [554, 302] on icon "button" at bounding box center [654, 301] width 19 height 19
click at [488, 150] on div at bounding box center [644, 240] width 918 height 480
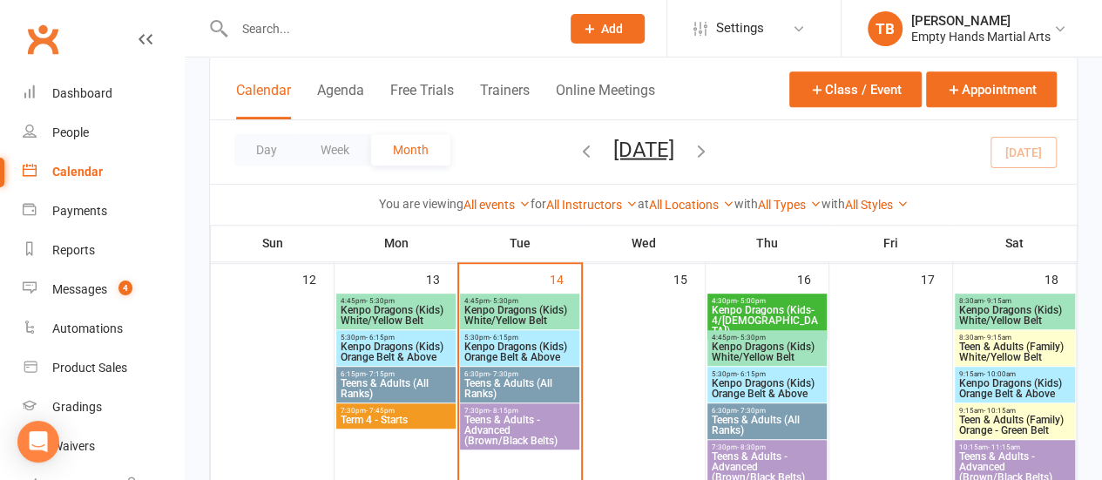
click at [200, 184] on div "Class kiosk mode Member self check-in Roll call kiosk mode Staff check-in for m…" at bounding box center [644, 450] width 918 height 1537
click at [74, 286] on div "Messages" at bounding box center [79, 289] width 55 height 14
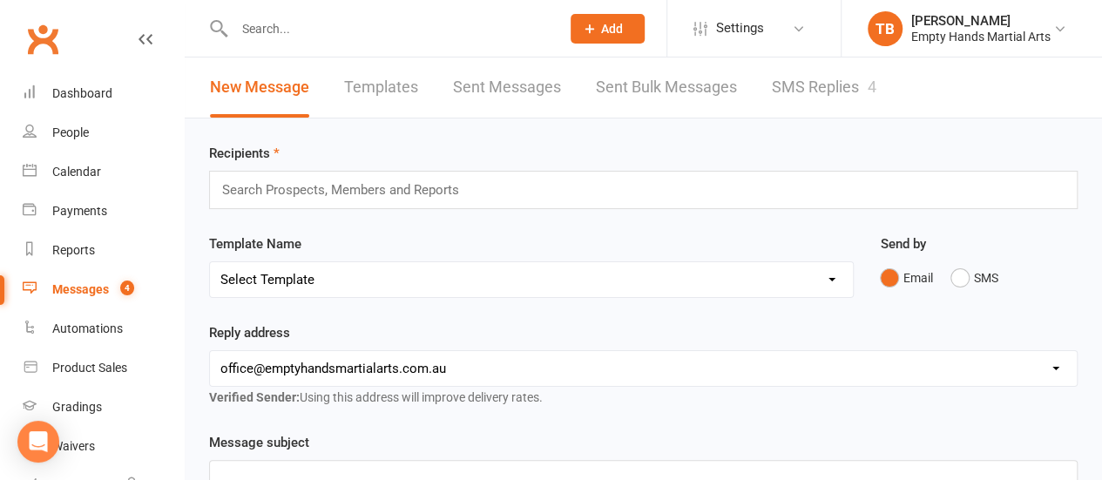
click at [554, 81] on link "SMS Replies 4" at bounding box center [824, 88] width 105 height 60
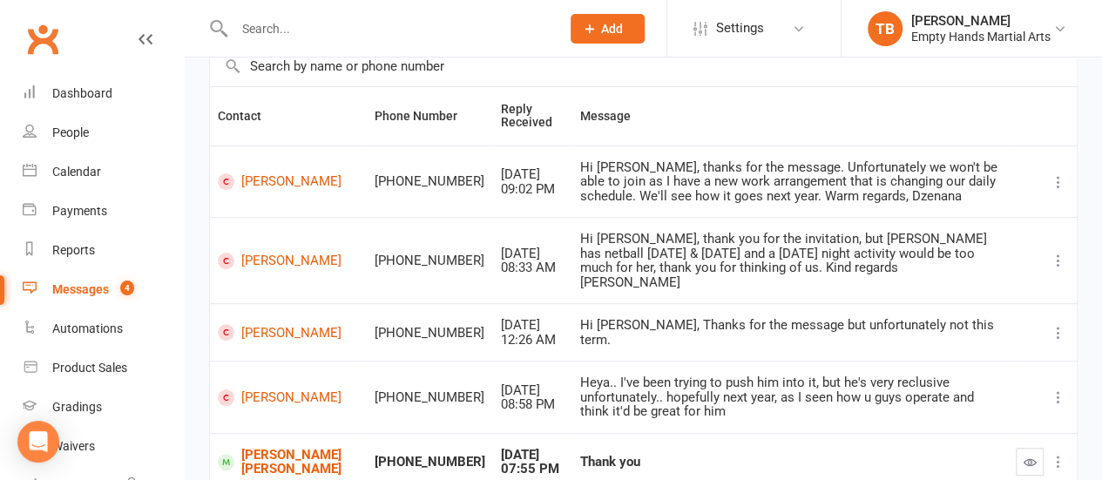
scroll to position [140, 0]
click at [267, 389] on link "[PERSON_NAME]" at bounding box center [288, 397] width 141 height 17
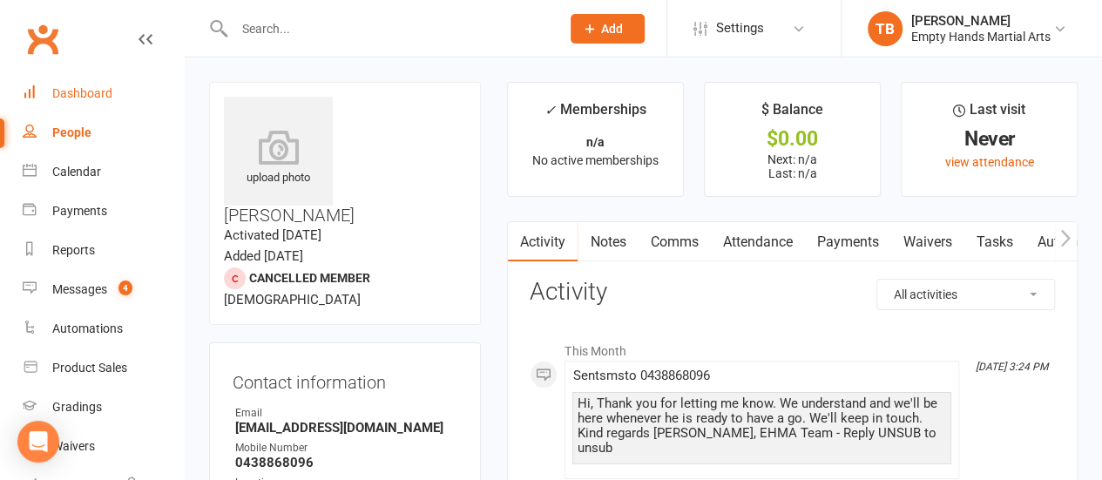
click at [75, 85] on link "Dashboard" at bounding box center [103, 93] width 161 height 39
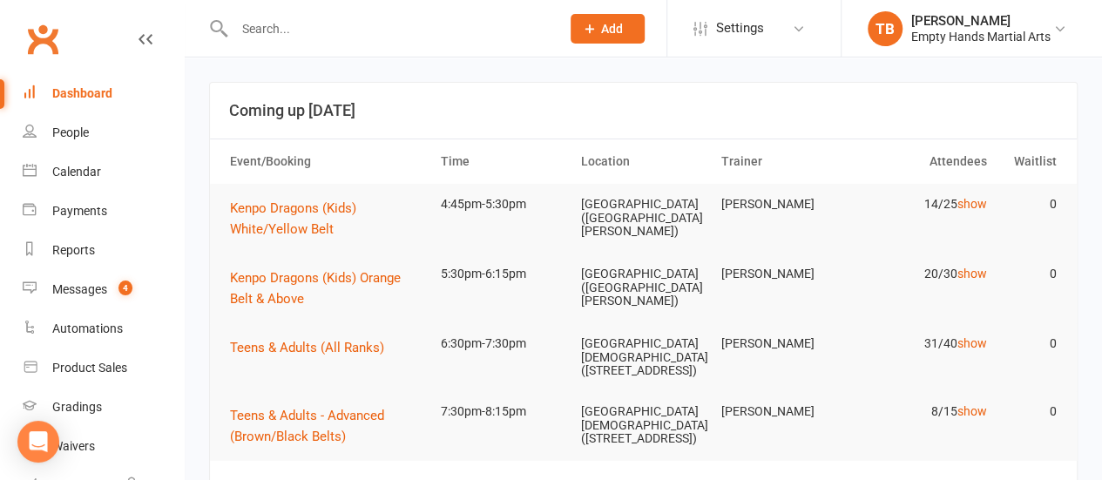
click at [213, 296] on tr "Kenpo Dragons (Kids) Orange Belt & Above 5:30pm-6:15pm [GEOGRAPHIC_DATA]([GEOGR…" at bounding box center [643, 289] width 867 height 70
